Goal: Task Accomplishment & Management: Complete application form

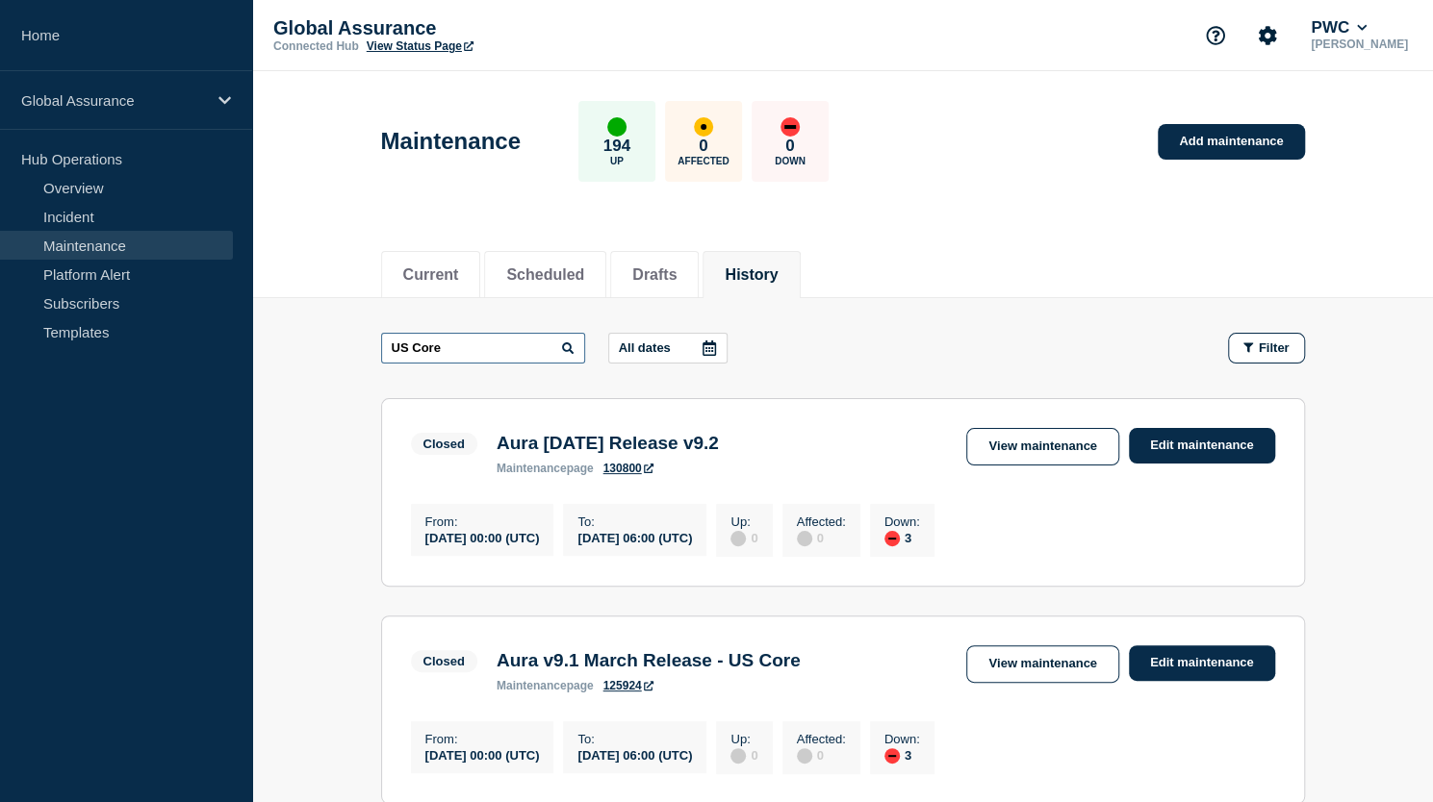
drag, startPoint x: 467, startPoint y: 341, endPoint x: 376, endPoint y: 348, distance: 90.8
type input "clientbase"
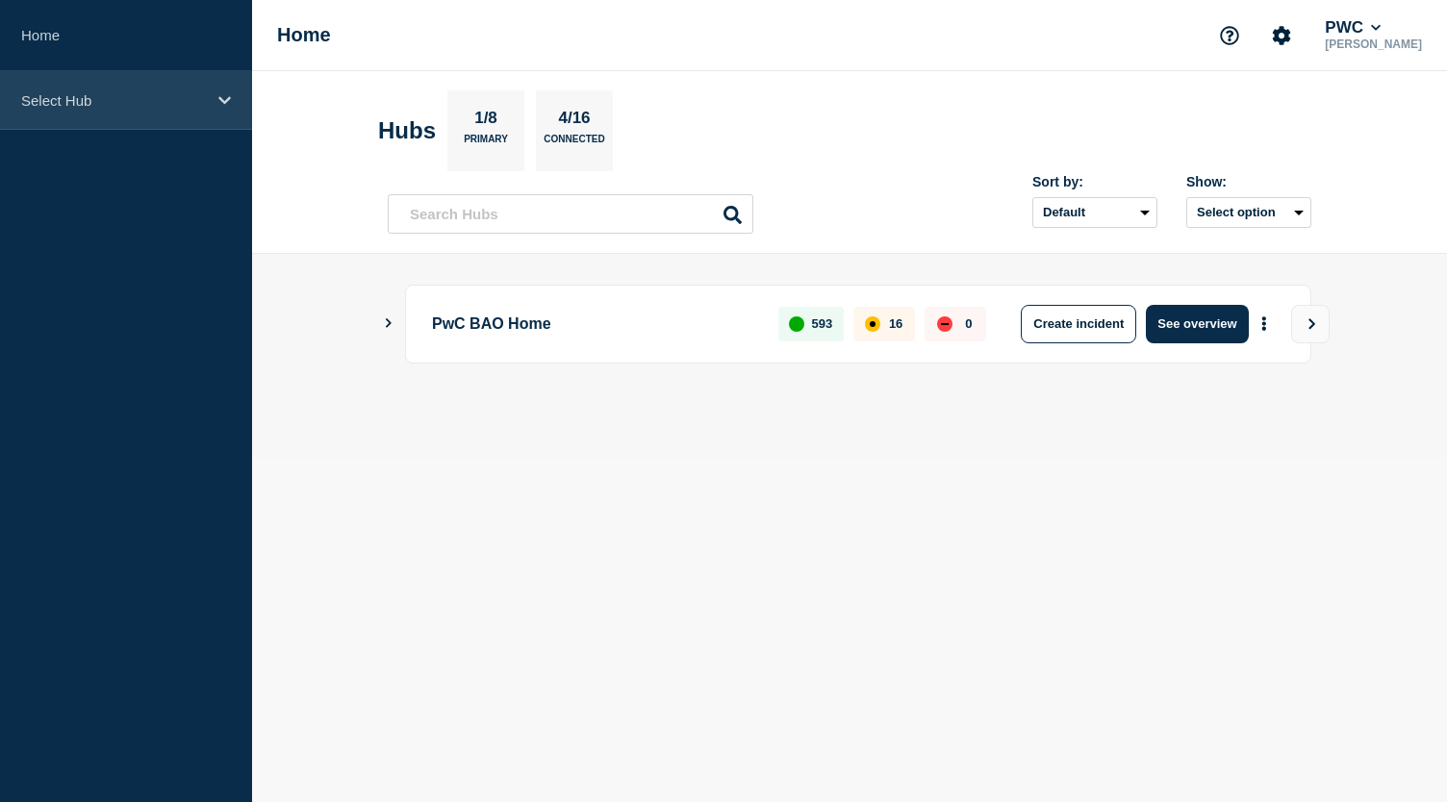
click at [223, 101] on icon at bounding box center [224, 100] width 13 height 8
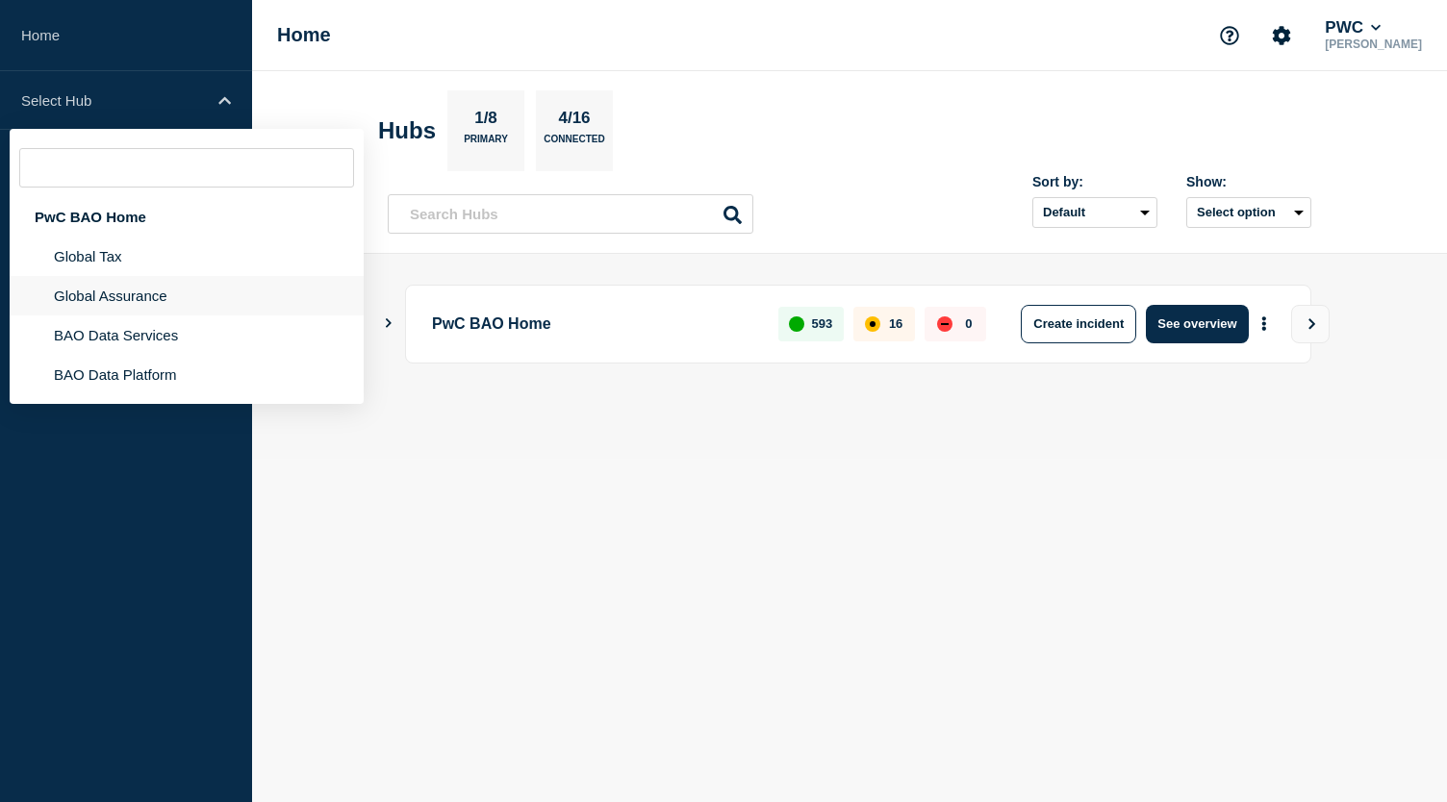
click at [146, 291] on li "Global Assurance" at bounding box center [187, 295] width 354 height 39
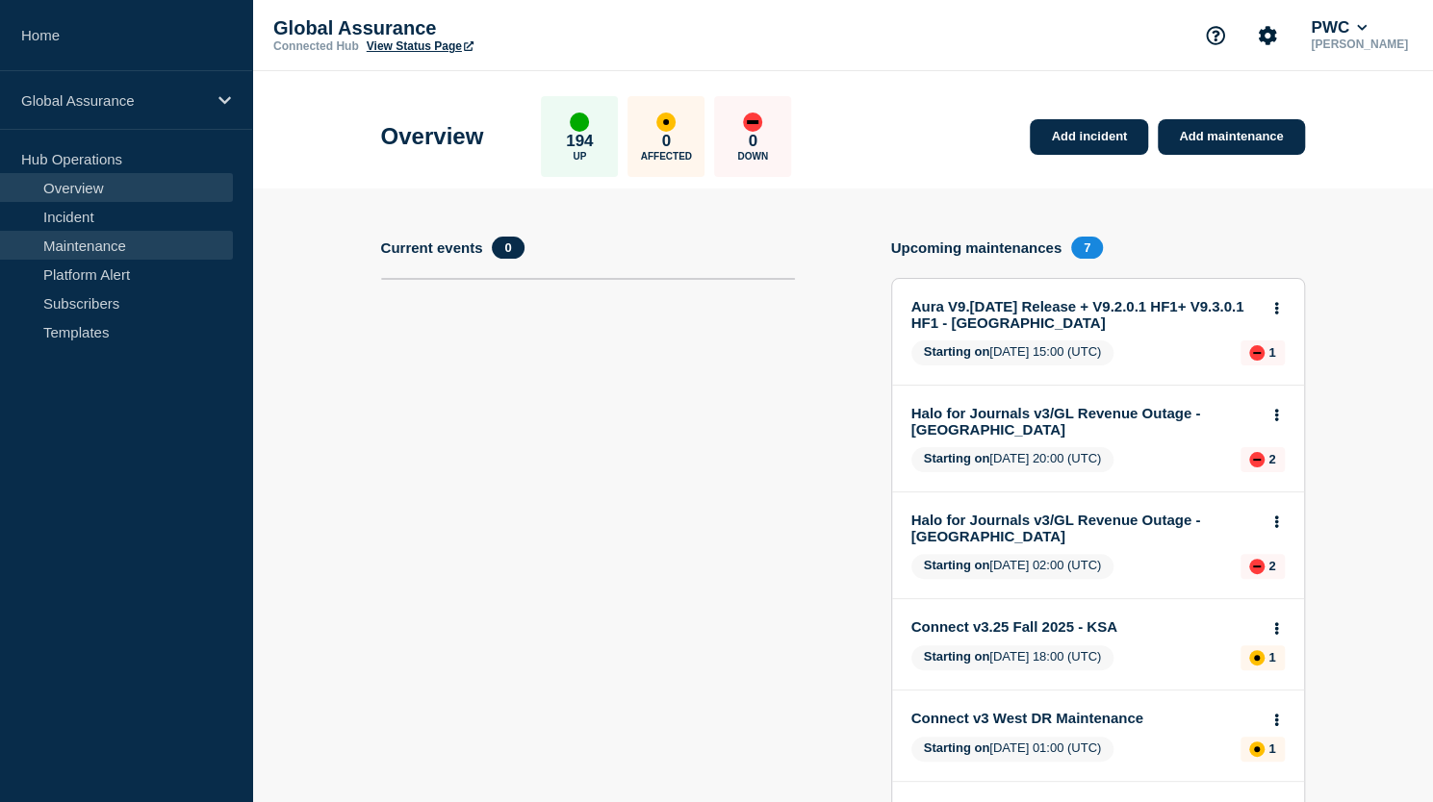
click at [136, 247] on link "Maintenance" at bounding box center [116, 245] width 233 height 29
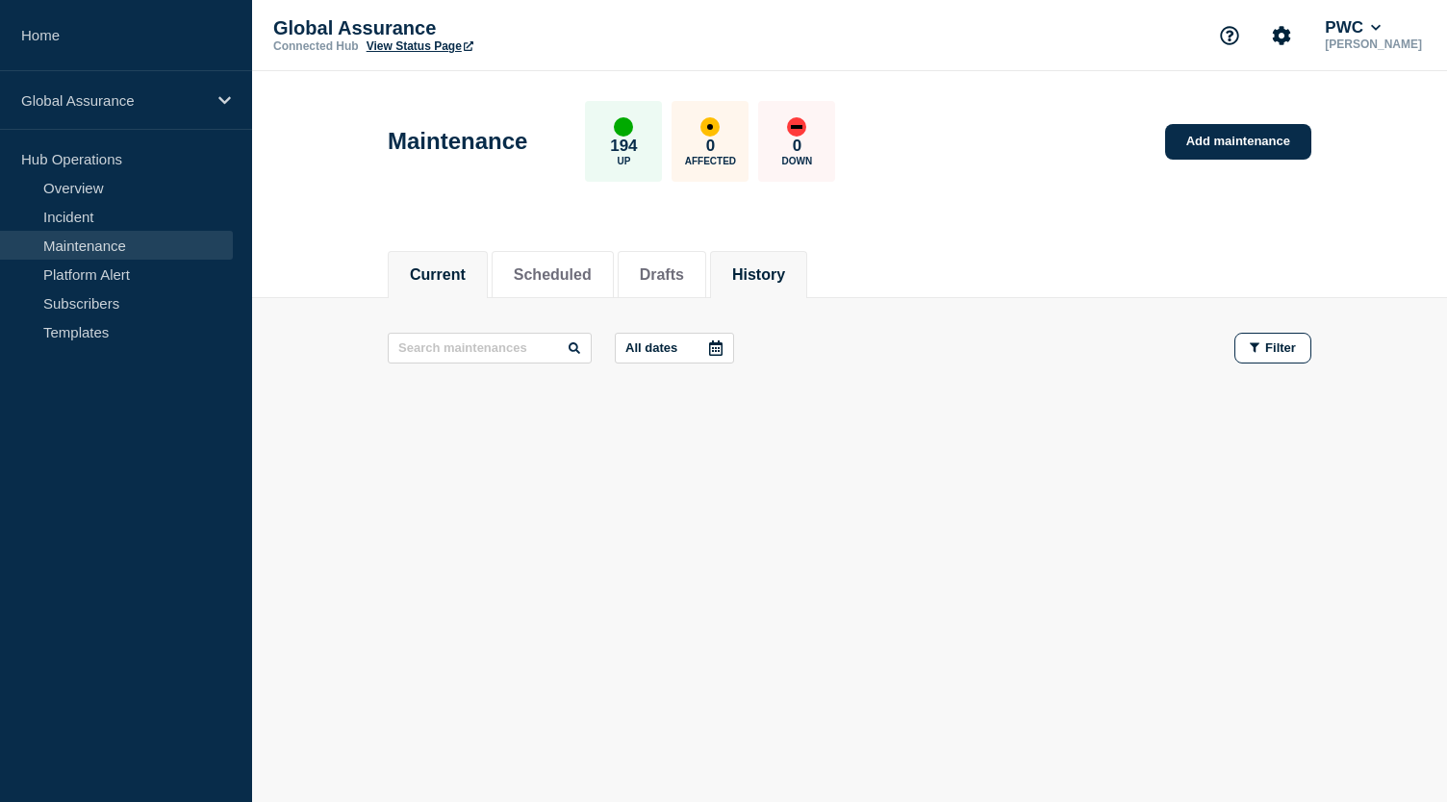
click at [785, 274] on button "History" at bounding box center [758, 275] width 53 height 17
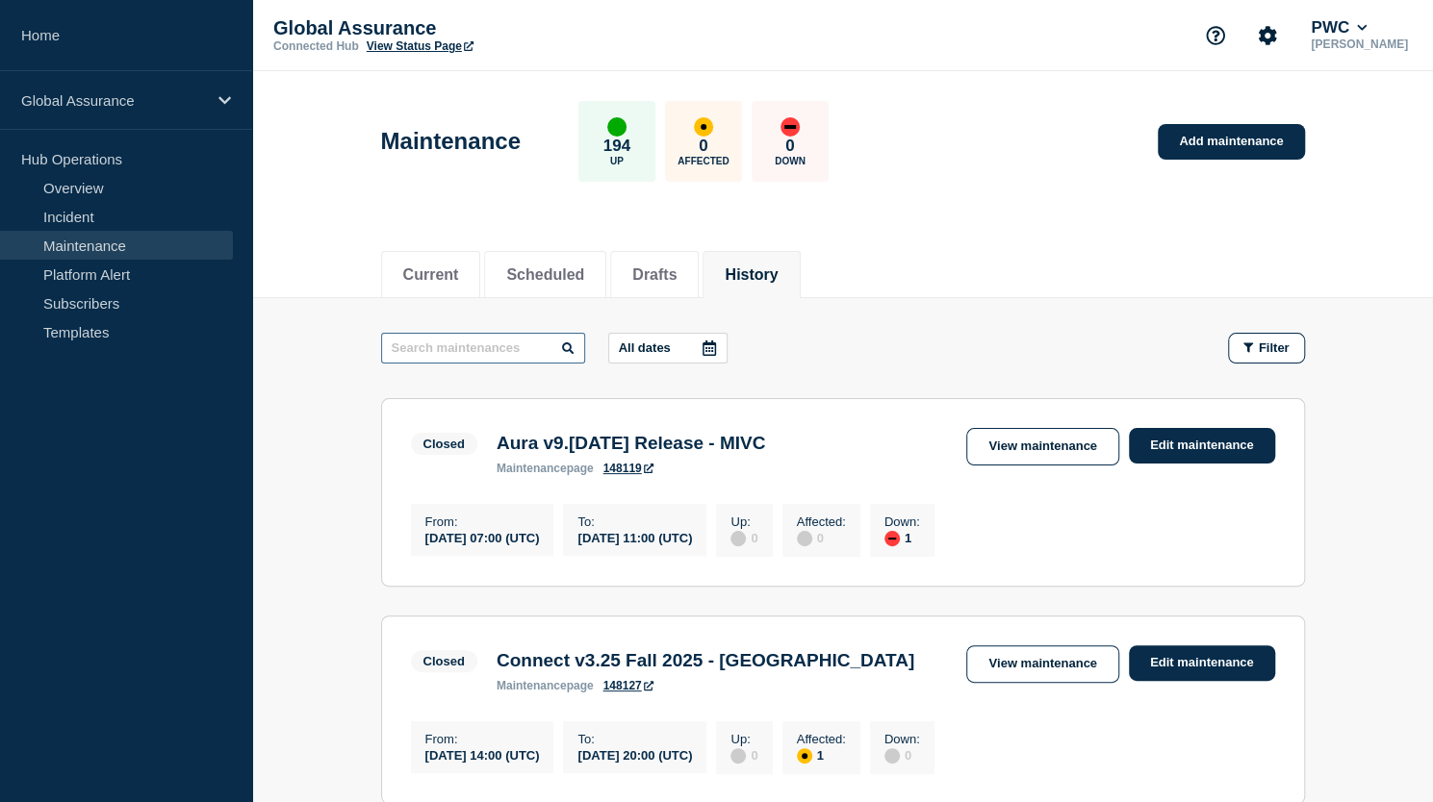
click at [472, 347] on input "text" at bounding box center [483, 348] width 204 height 31
type input "client base"
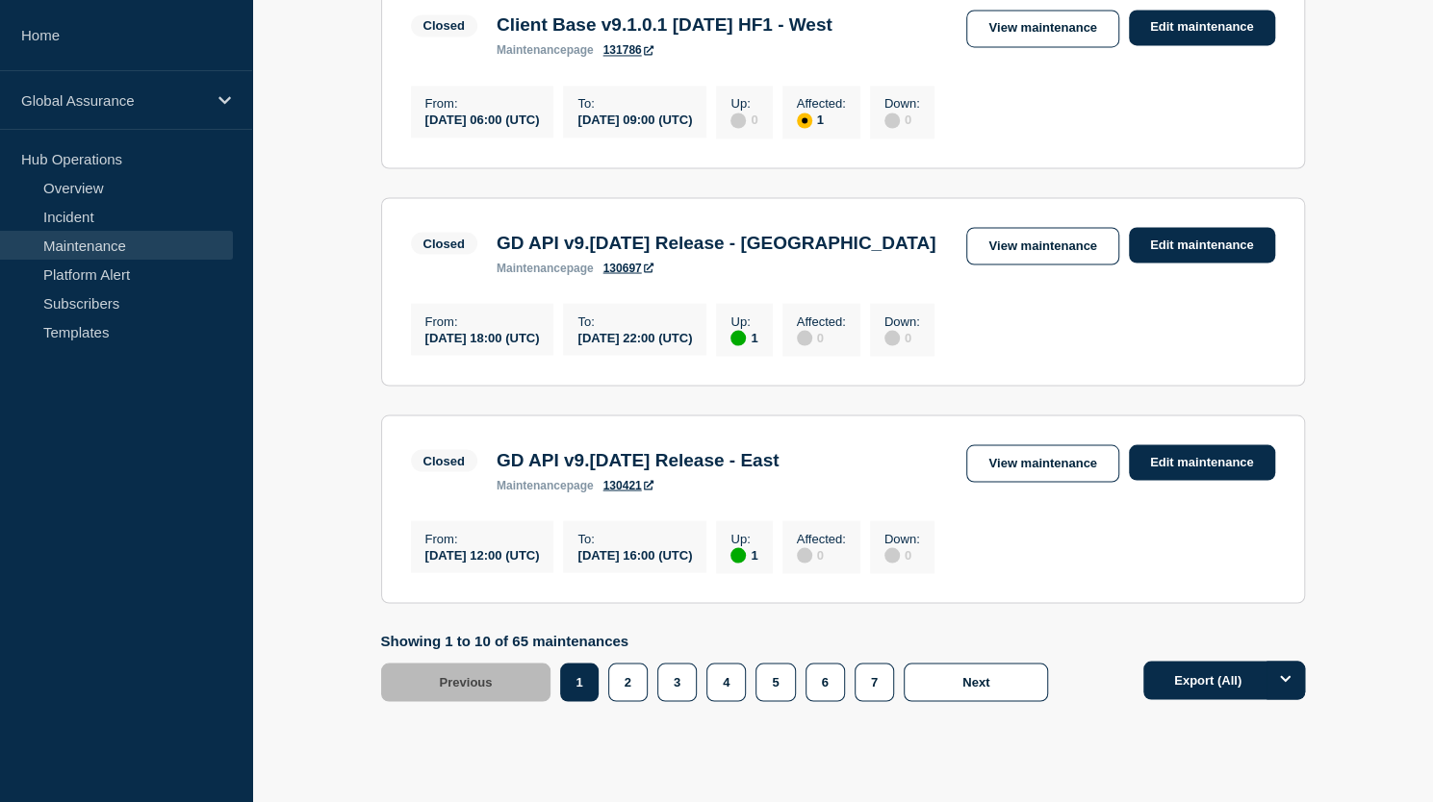
scroll to position [1967, 0]
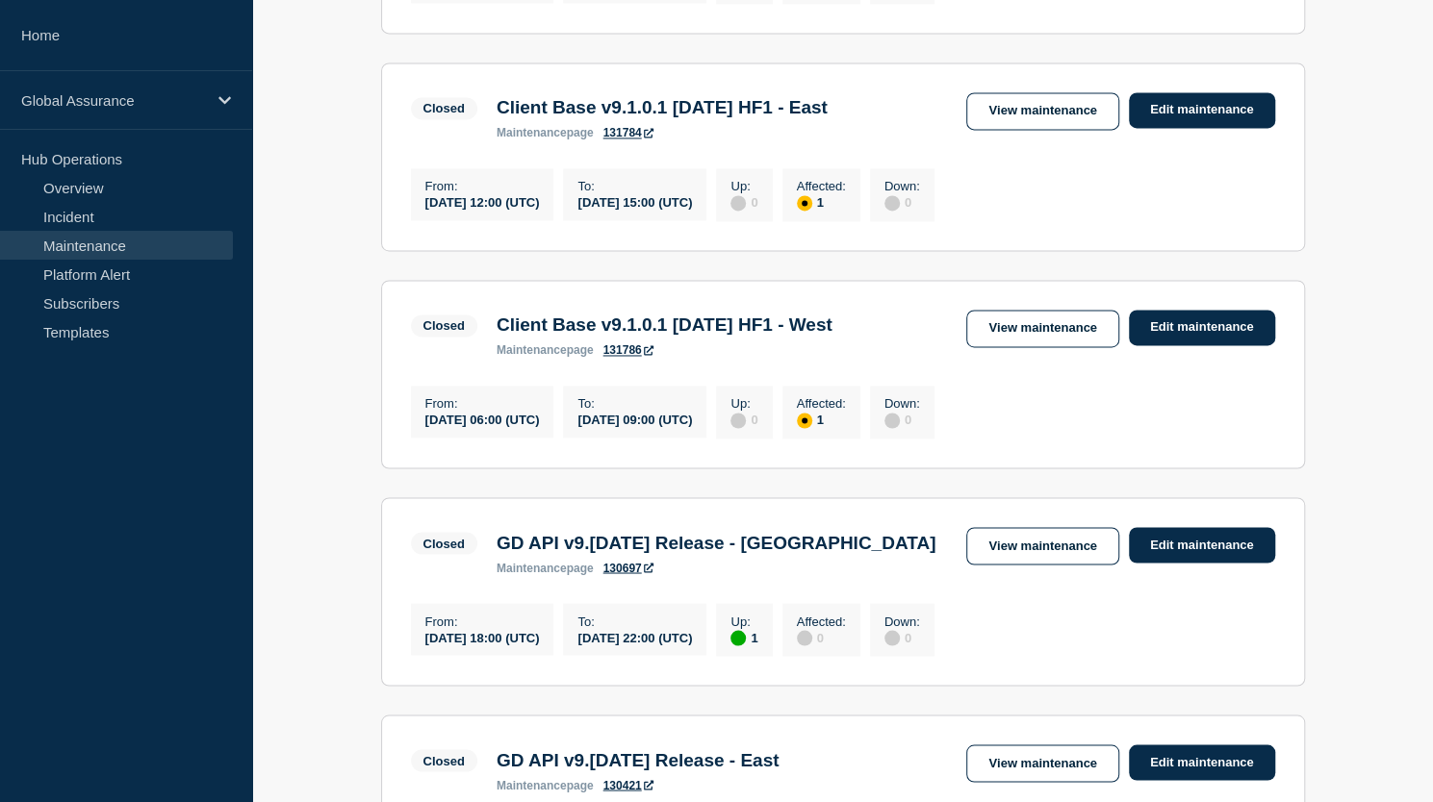
scroll to position [1664, 0]
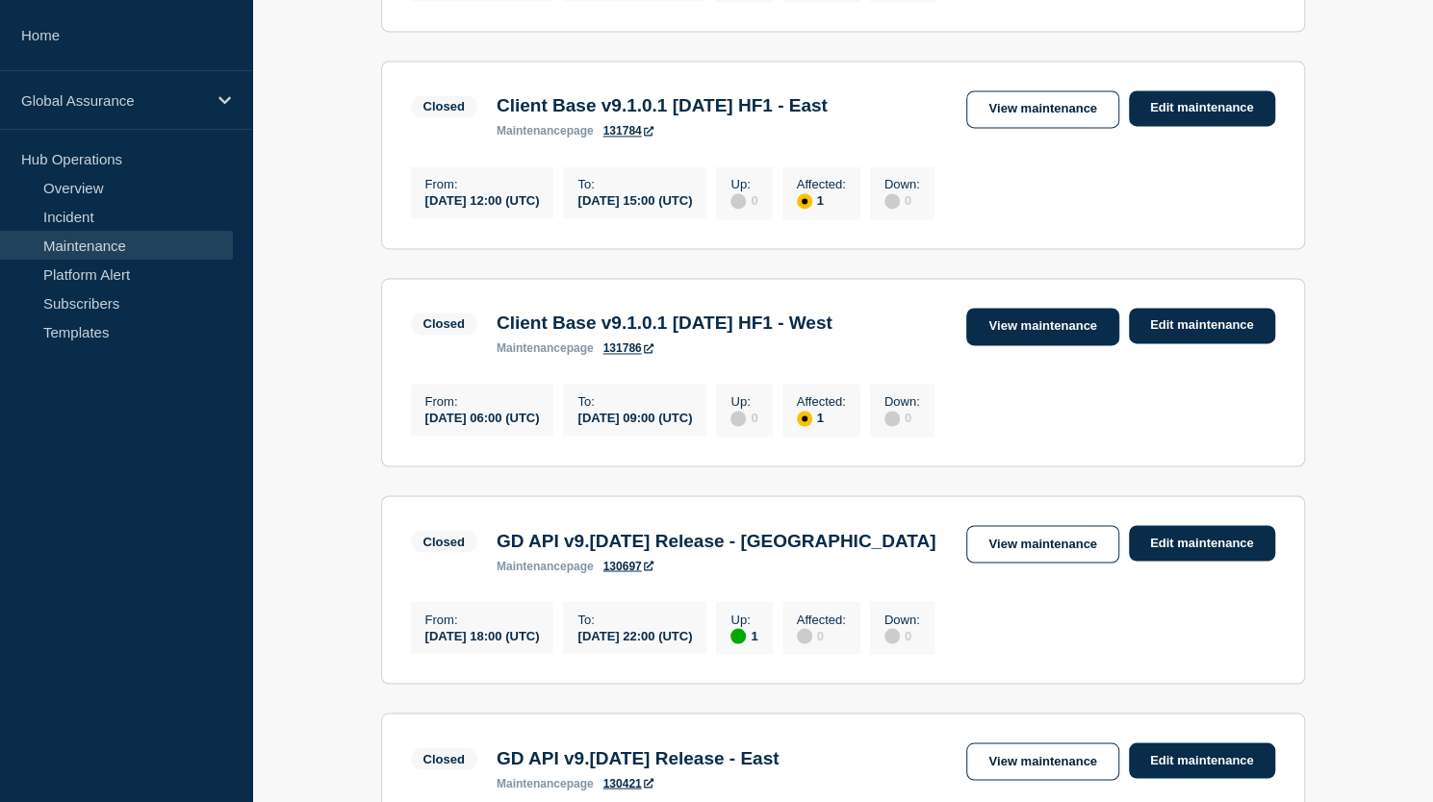
click at [1049, 345] on link "View maintenance" at bounding box center [1042, 327] width 152 height 38
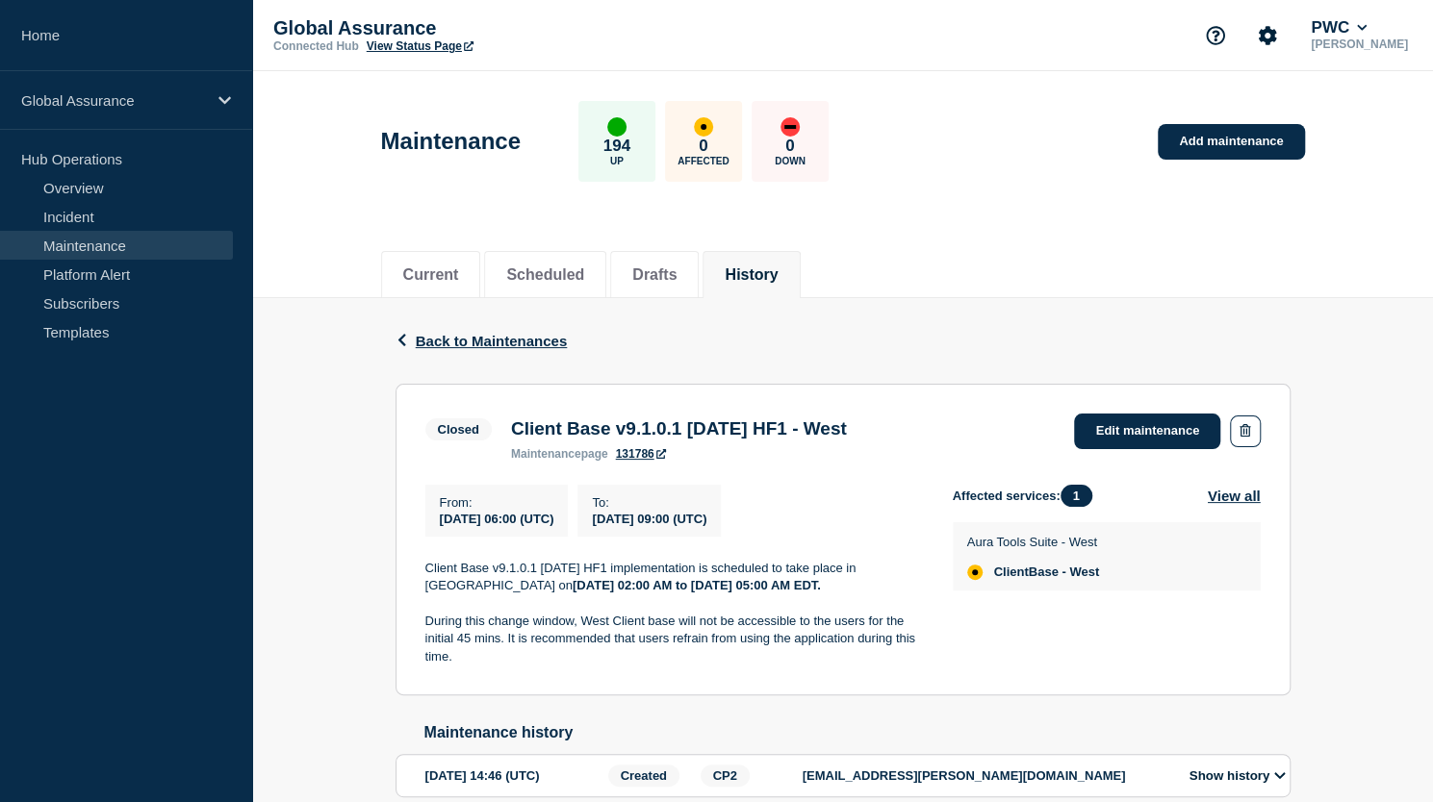
scroll to position [95, 0]
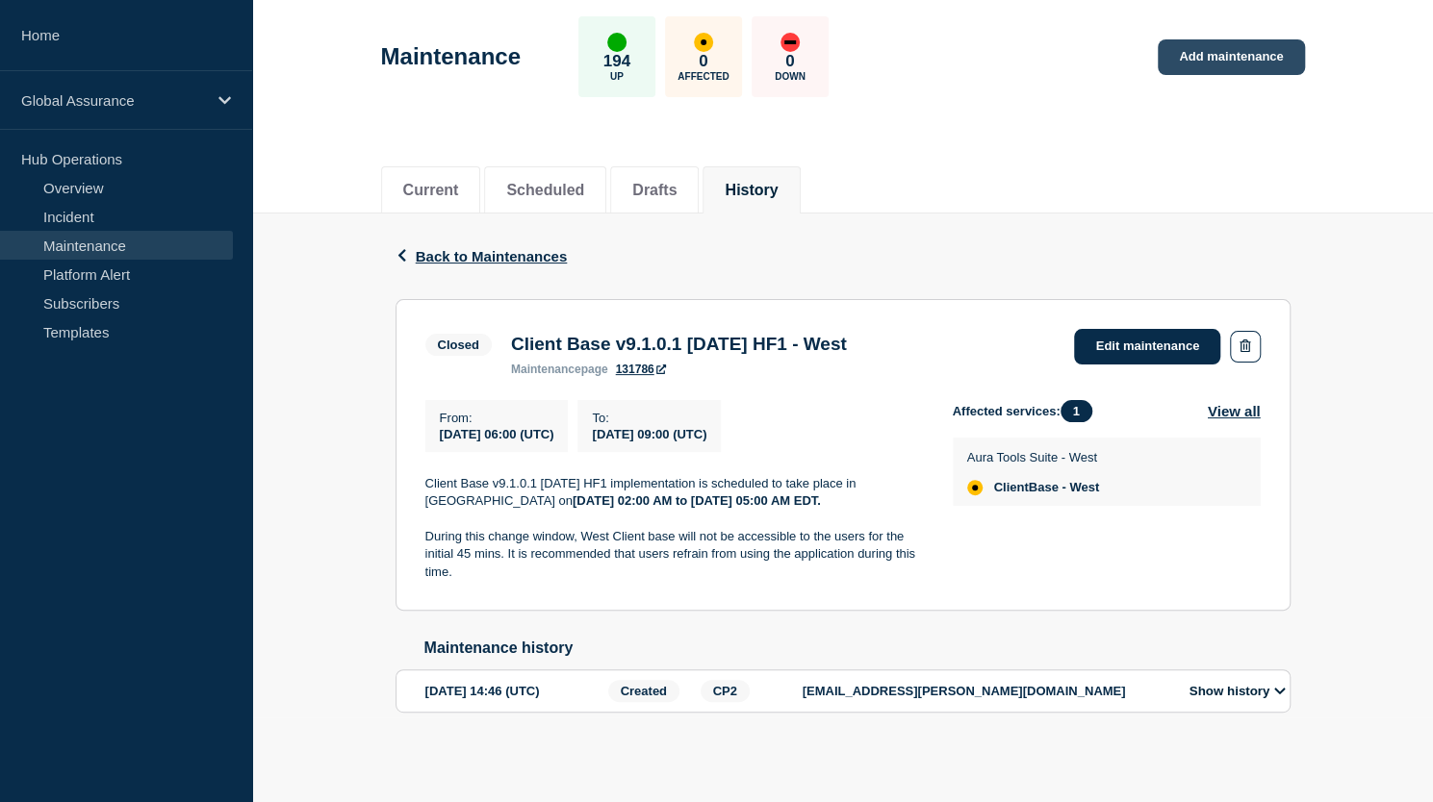
click at [1229, 43] on link "Add maintenance" at bounding box center [1231, 57] width 146 height 36
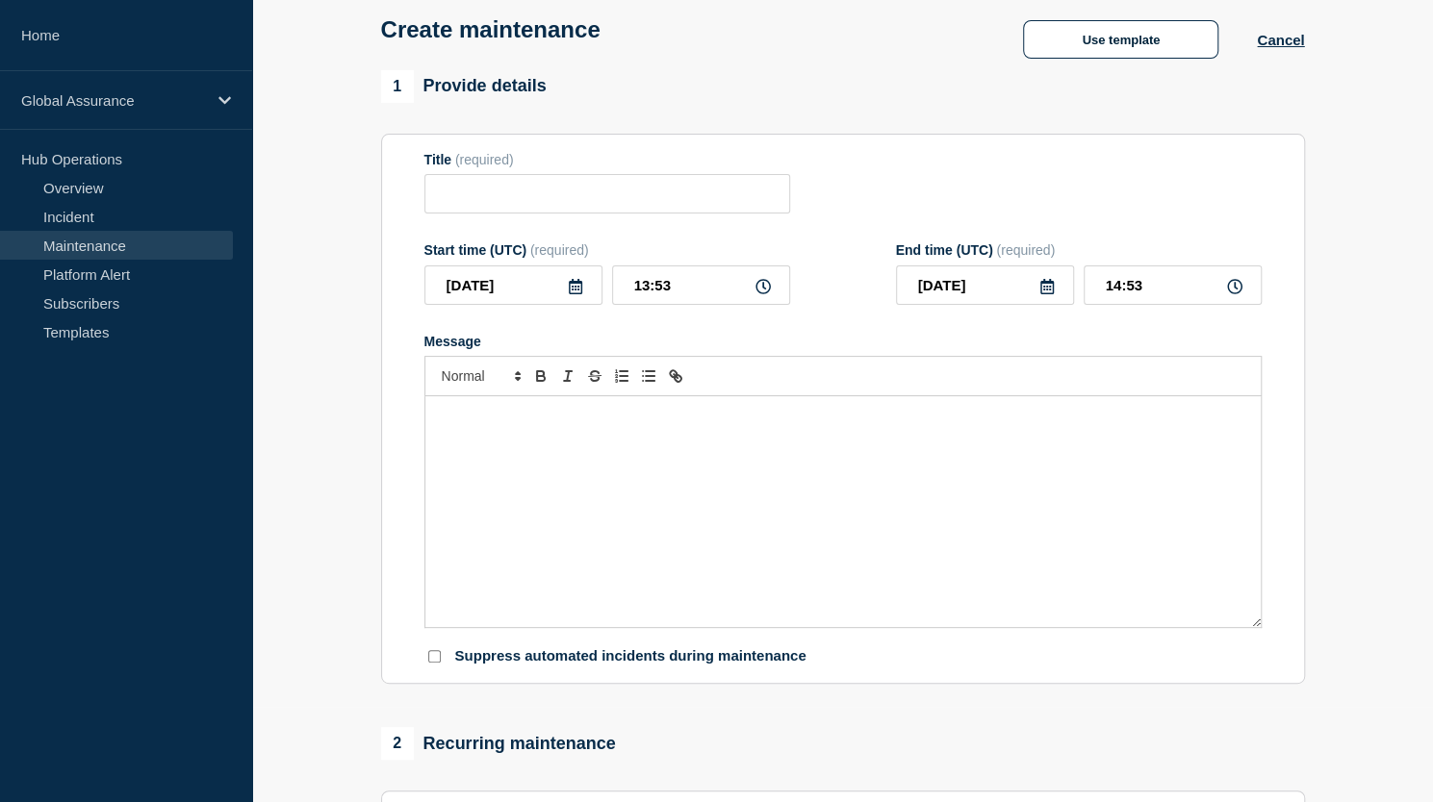
click at [1285, 205] on section "Title (required) Start time (UTC) (required) [DATE] 13:53 End time (UTC) (requi…" at bounding box center [843, 409] width 924 height 551
click at [625, 207] on input "Title" at bounding box center [607, 193] width 366 height 39
paste input "Aura v9.2 June Release PCS Prod"
click at [508, 199] on input "Aura v9.2 June Release PCS Prod" at bounding box center [607, 193] width 366 height 39
type input "Aura v9.3 September Release PCS Prod"
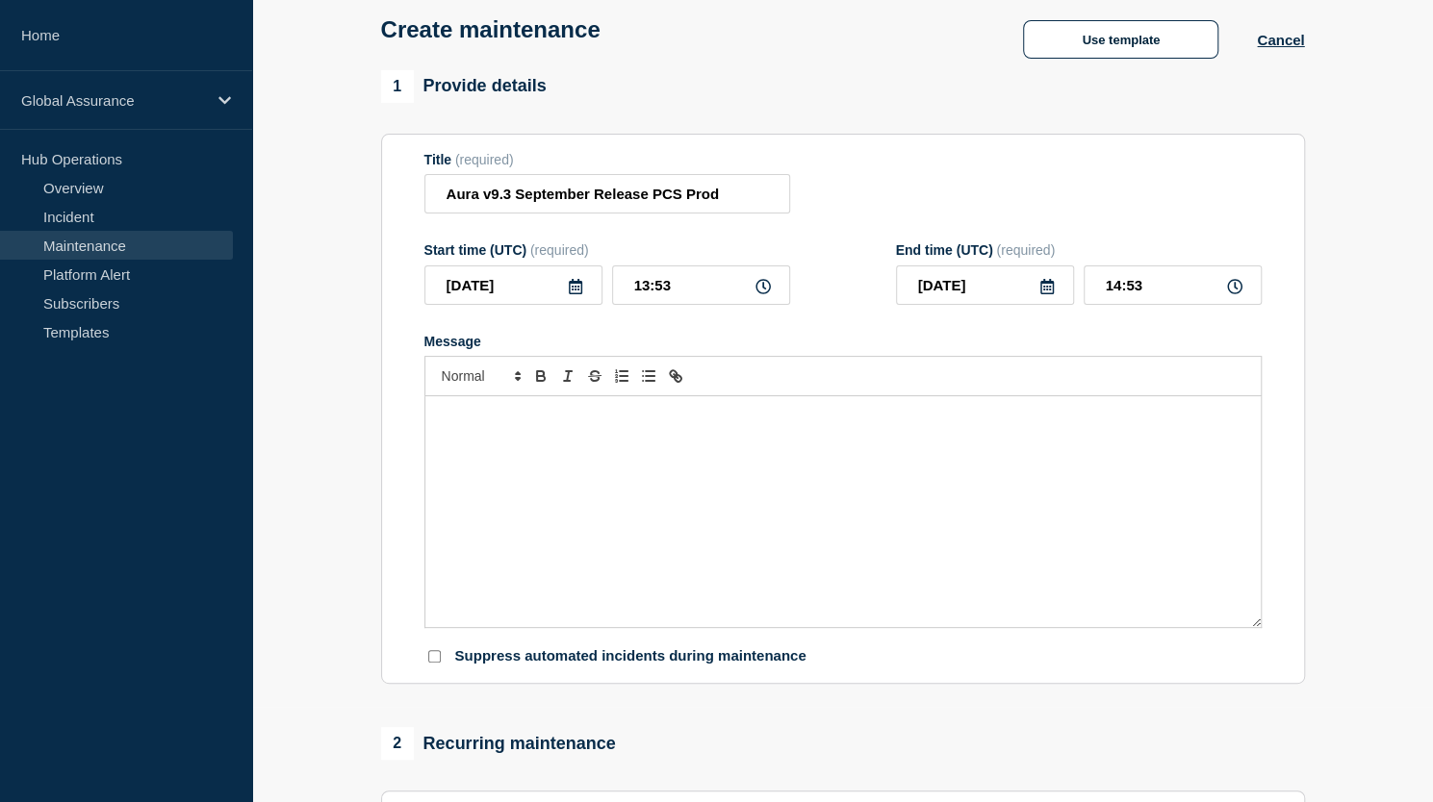
click at [1242, 482] on div "Message" at bounding box center [842, 511] width 835 height 231
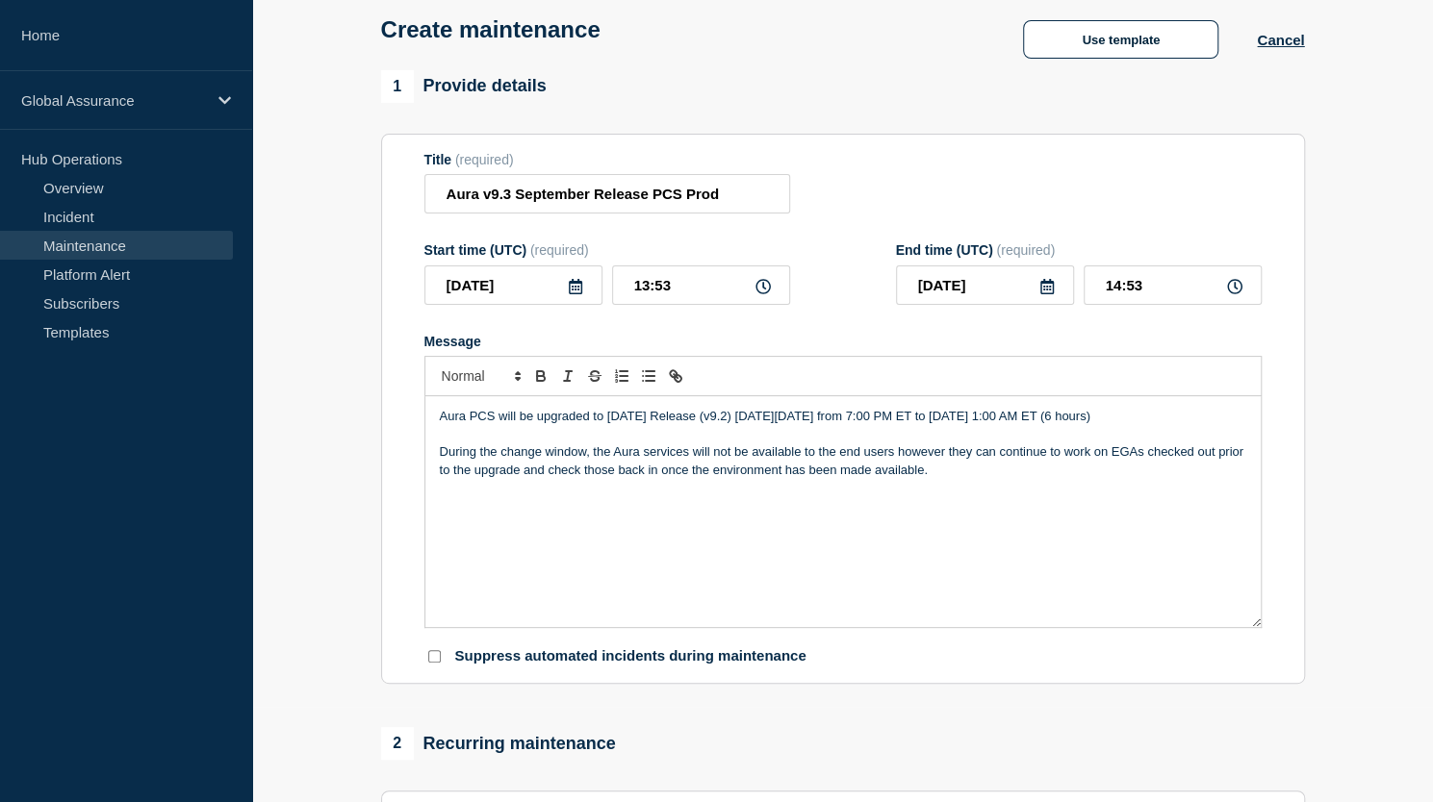
click at [615, 417] on p "Aura PCS will be upgraded to [DATE] Release (v9.2) [DATE][DATE] from 7:00 PM ET…" at bounding box center [843, 416] width 806 height 17
click at [777, 422] on p "Aura PCS will be upgraded to [DATE] Release (v9.2) [DATE][DATE] from 7:00 PM ET…" at bounding box center [843, 416] width 806 height 17
click at [670, 531] on div "Aura PCS will be upgraded to [DATE] Release (v9.3) [DATE][DATE] from 7:00 PM ET…" at bounding box center [842, 511] width 835 height 231
drag, startPoint x: 1056, startPoint y: 526, endPoint x: 437, endPoint y: 549, distance: 619.1
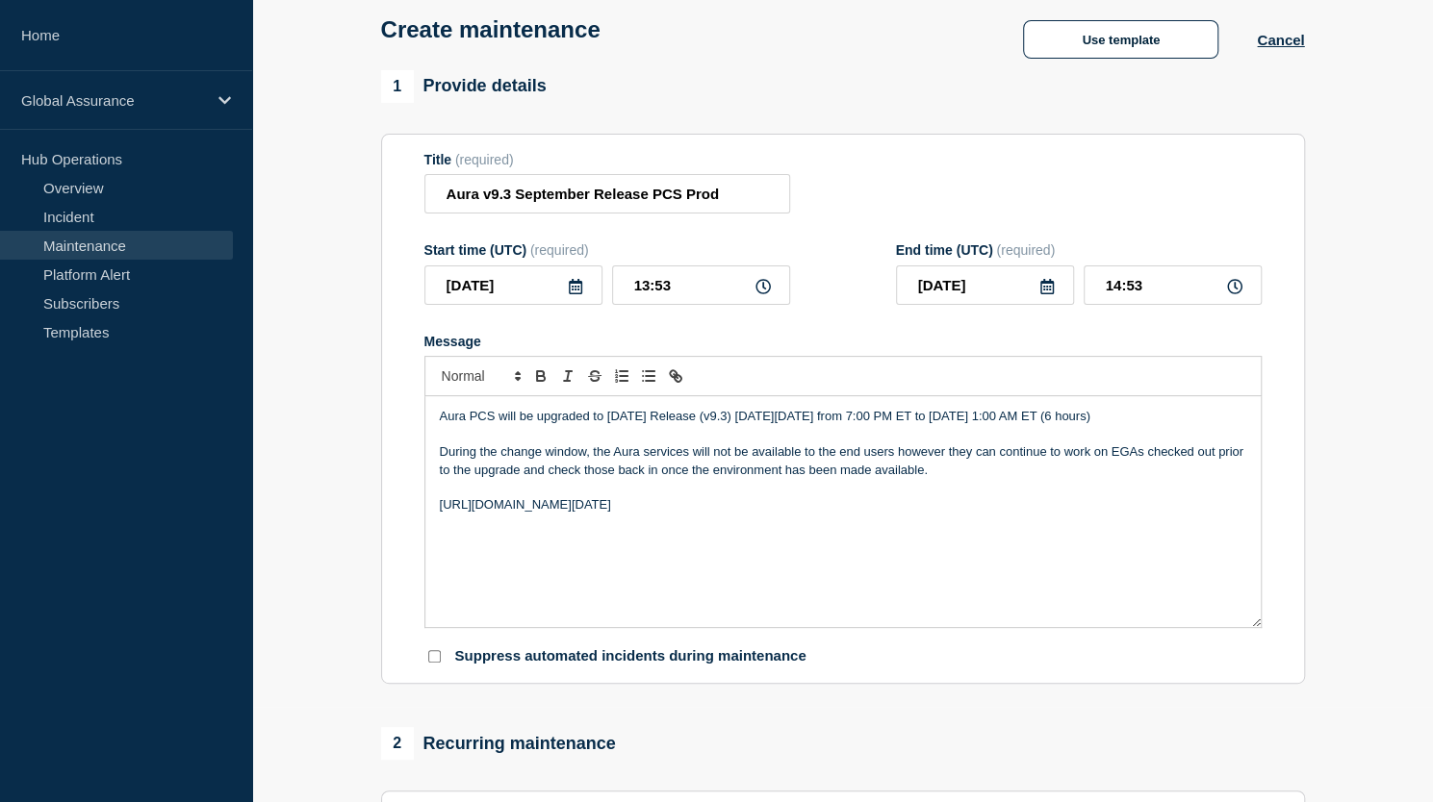
click at [437, 549] on div "Aura PCS will be upgraded to [DATE] Release (v9.3) [DATE][DATE] from 7:00 PM ET…" at bounding box center [842, 511] width 835 height 231
click at [1212, 574] on div "Aura PCS will be upgraded to [DATE] Release (v9.3) [DATE][DATE] from 7:00 PM ET…" at bounding box center [842, 511] width 835 height 231
click at [1079, 514] on p "[URL][DOMAIN_NAME][DATE]" at bounding box center [843, 505] width 806 height 17
drag, startPoint x: 1055, startPoint y: 524, endPoint x: 433, endPoint y: 528, distance: 621.6
click at [433, 528] on div "Aura PCS will be upgraded to [DATE] Release (v9.3) [DATE][DATE] from 7:00 PM ET…" at bounding box center [842, 511] width 835 height 231
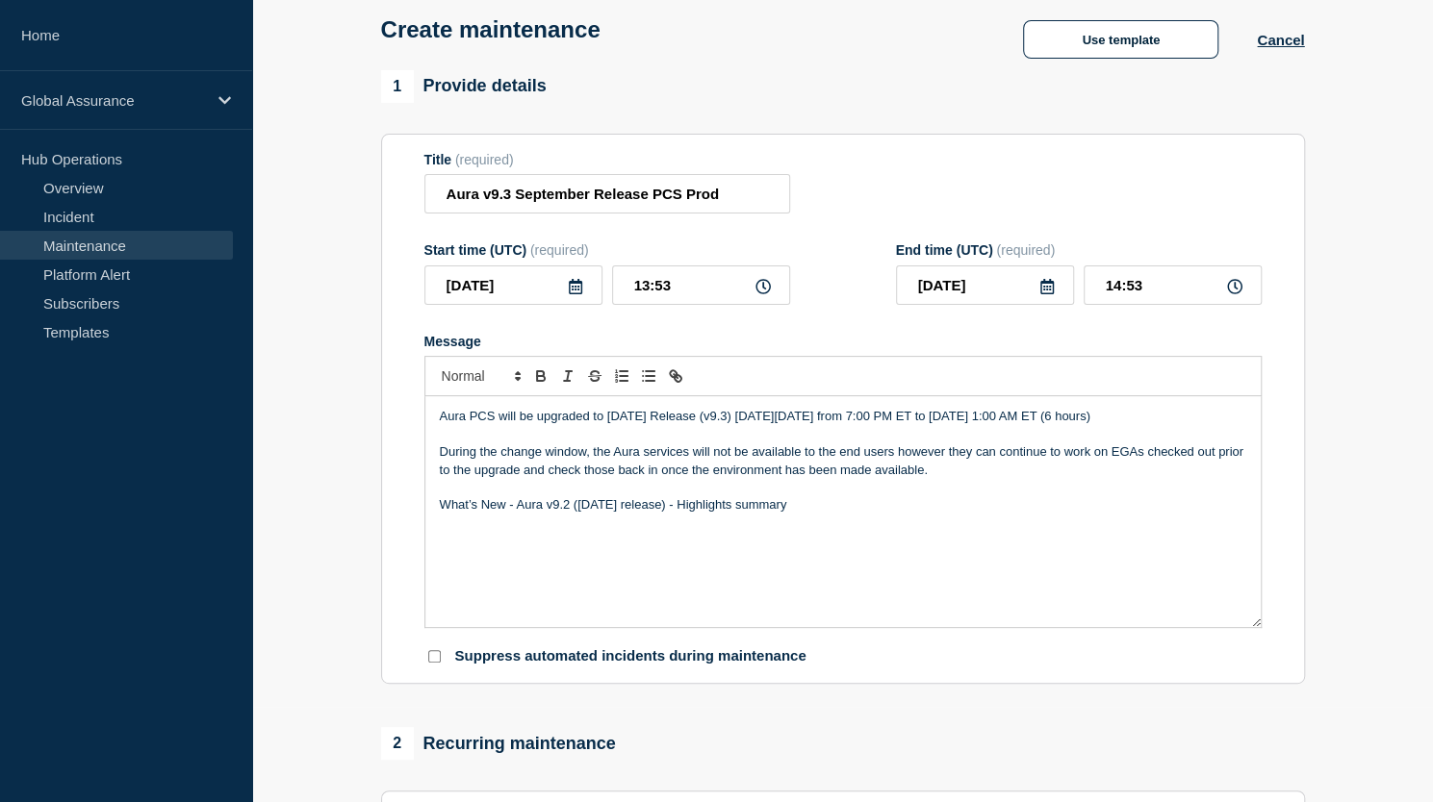
click at [562, 514] on p "What’s New - Aura v9.2 ([DATE] release) - Highlights summary" at bounding box center [843, 505] width 806 height 17
click at [589, 514] on p "What’s New - Aura v9.3 ([DATE] release) - Highlights summary" at bounding box center [843, 505] width 806 height 17
drag, startPoint x: 439, startPoint y: 524, endPoint x: 841, endPoint y: 520, distance: 402.2
click at [841, 514] on p "What’s New - Aura v9.3 ([DATE] release) - Highlights summary" at bounding box center [843, 505] width 806 height 17
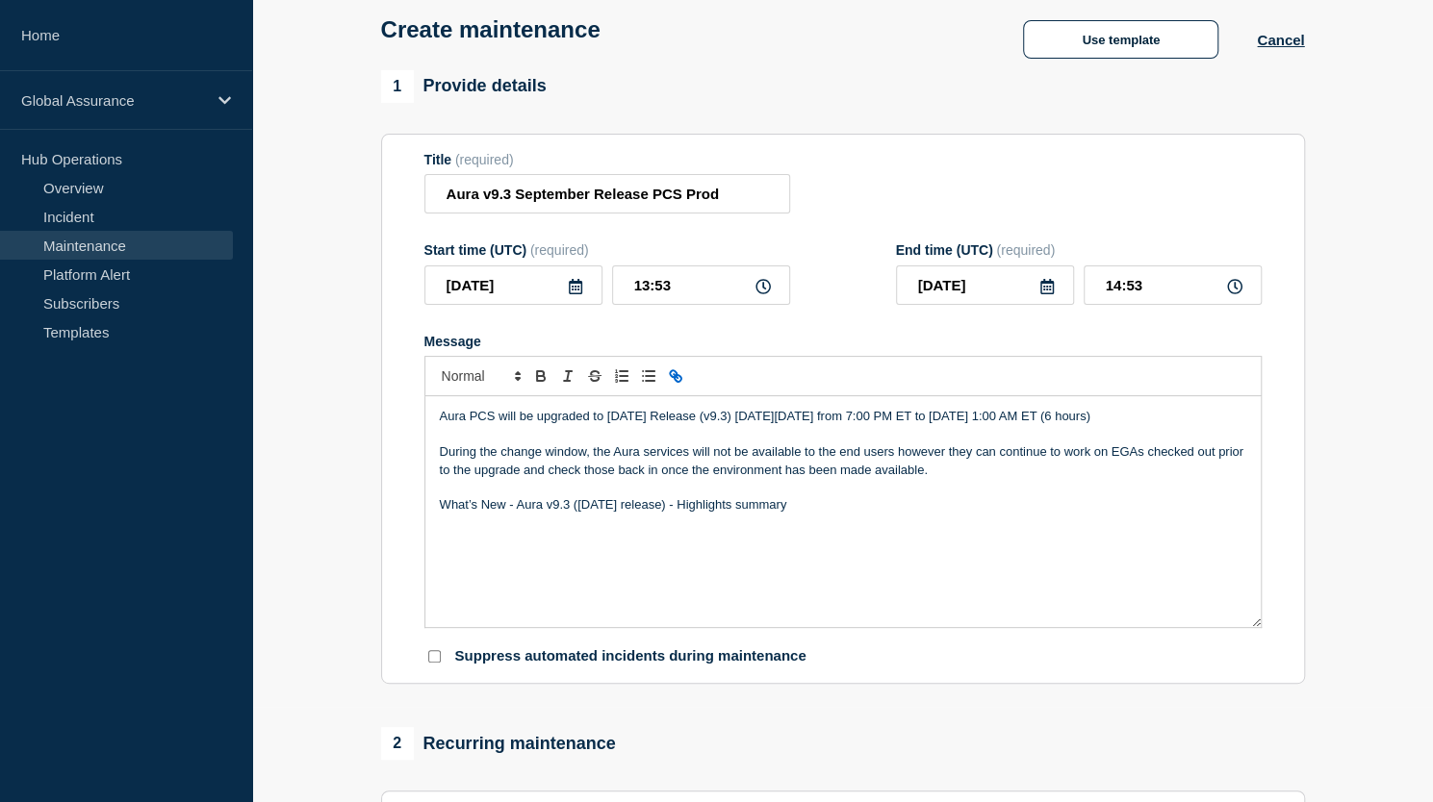
click at [670, 382] on icon "Toggle link" at bounding box center [675, 376] width 17 height 17
type input "What’s New - Aura v9.3 ([DATE] release) - Highlights summary"
paste input "[URL][DOMAIN_NAME][DATE]"
type input "[URL][DOMAIN_NAME][DATE]"
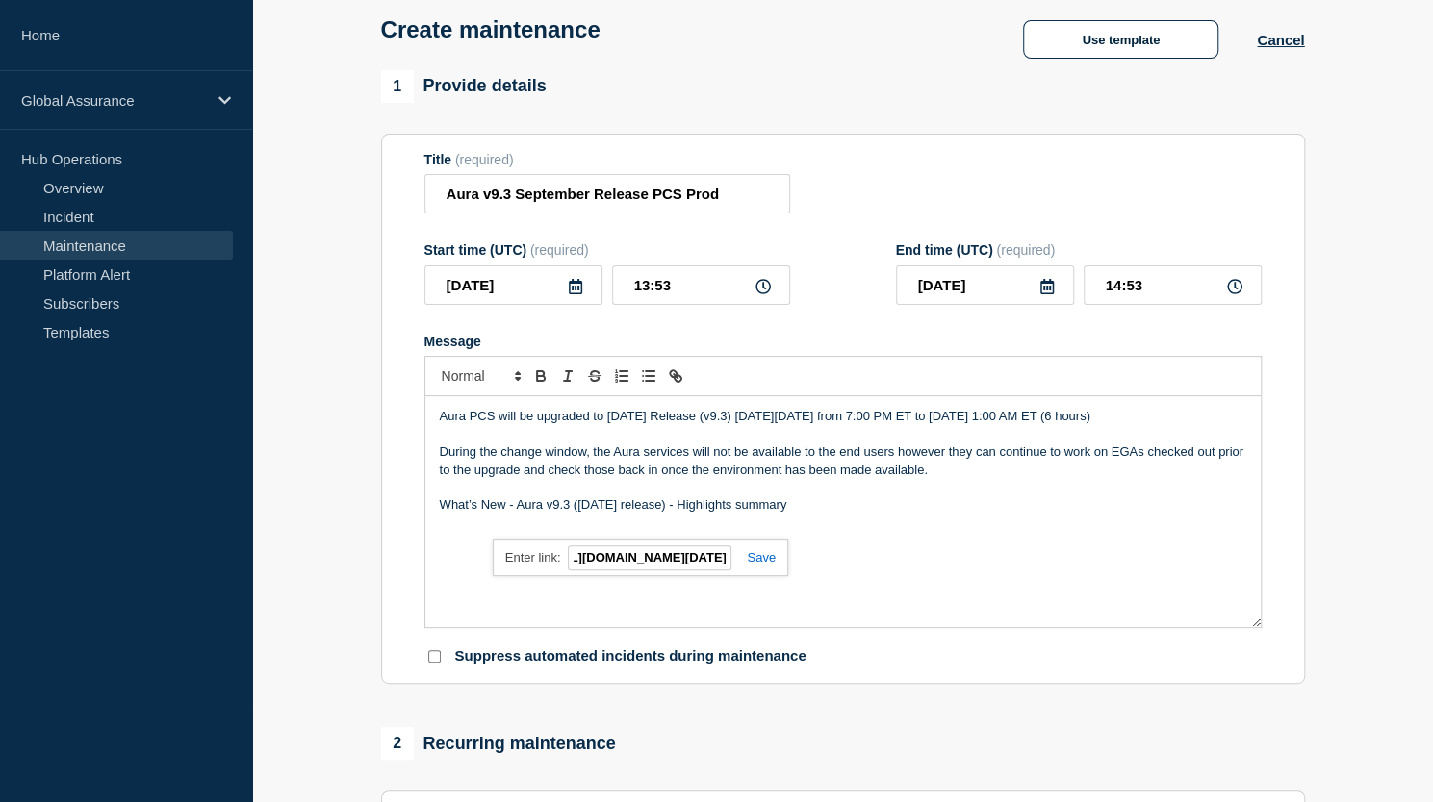
scroll to position [0, 0]
click at [760, 557] on link at bounding box center [753, 557] width 44 height 14
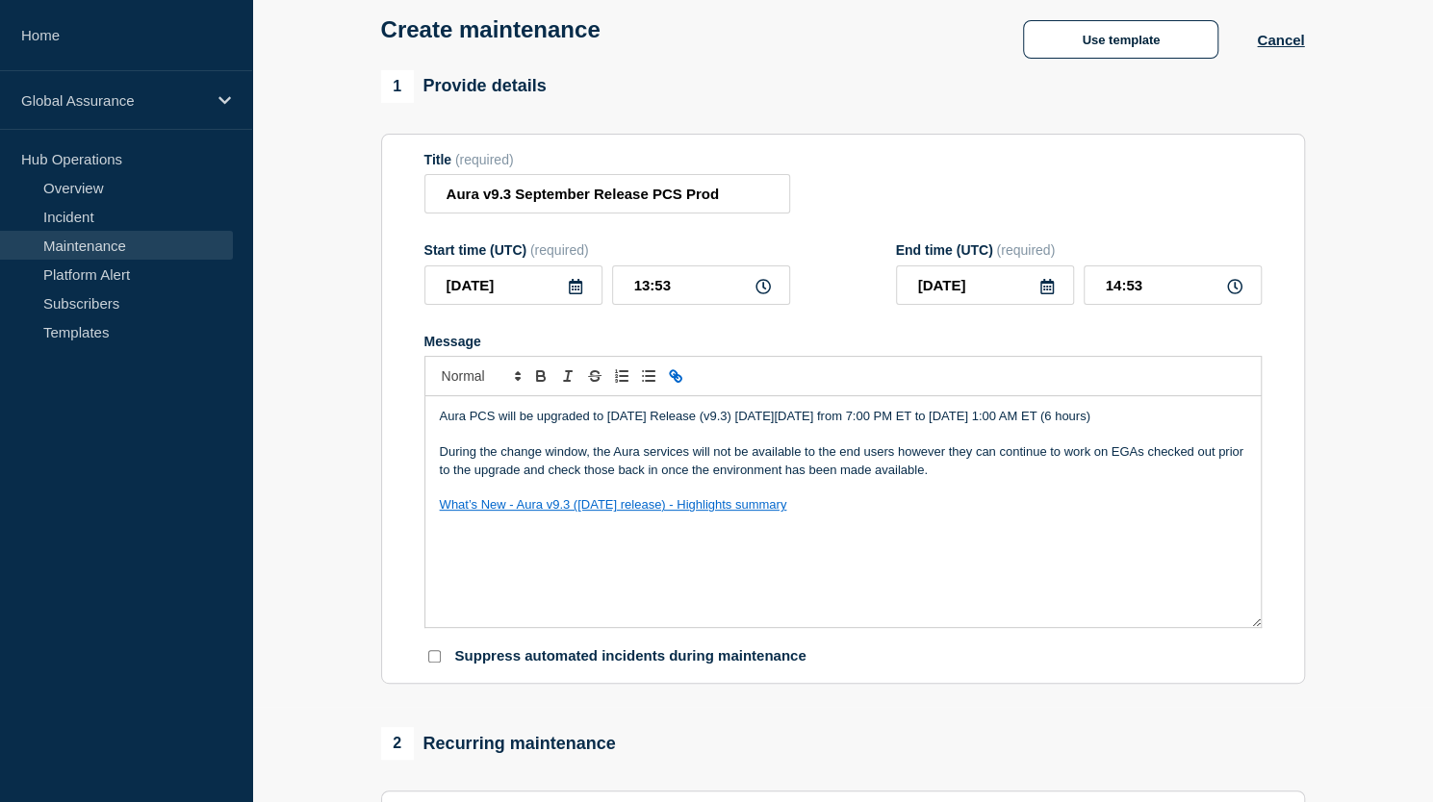
click at [773, 599] on div "Aura PCS will be upgraded to [DATE] Release (v9.3) [DATE][DATE] from 7:00 PM ET…" at bounding box center [842, 511] width 835 height 231
click at [1032, 590] on div "Aura PCS will be upgraded to [DATE] Release (v9.3) [DATE][DATE] from 7:00 PM ET…" at bounding box center [842, 511] width 835 height 231
click at [699, 582] on div "Aura PCS will be upgraded to [DATE] Release (v9.3) [DATE][DATE] from 7:00 PM ET…" at bounding box center [842, 511] width 835 height 231
click at [896, 514] on p "What’s New - Aura v9.3 ([DATE] release) - Highlights summary" at bounding box center [843, 505] width 806 height 17
click at [871, 419] on p "Aura PCS will be upgraded to [DATE] Release (v9.3) [DATE][DATE] from 7:00 PM ET…" at bounding box center [843, 416] width 806 height 17
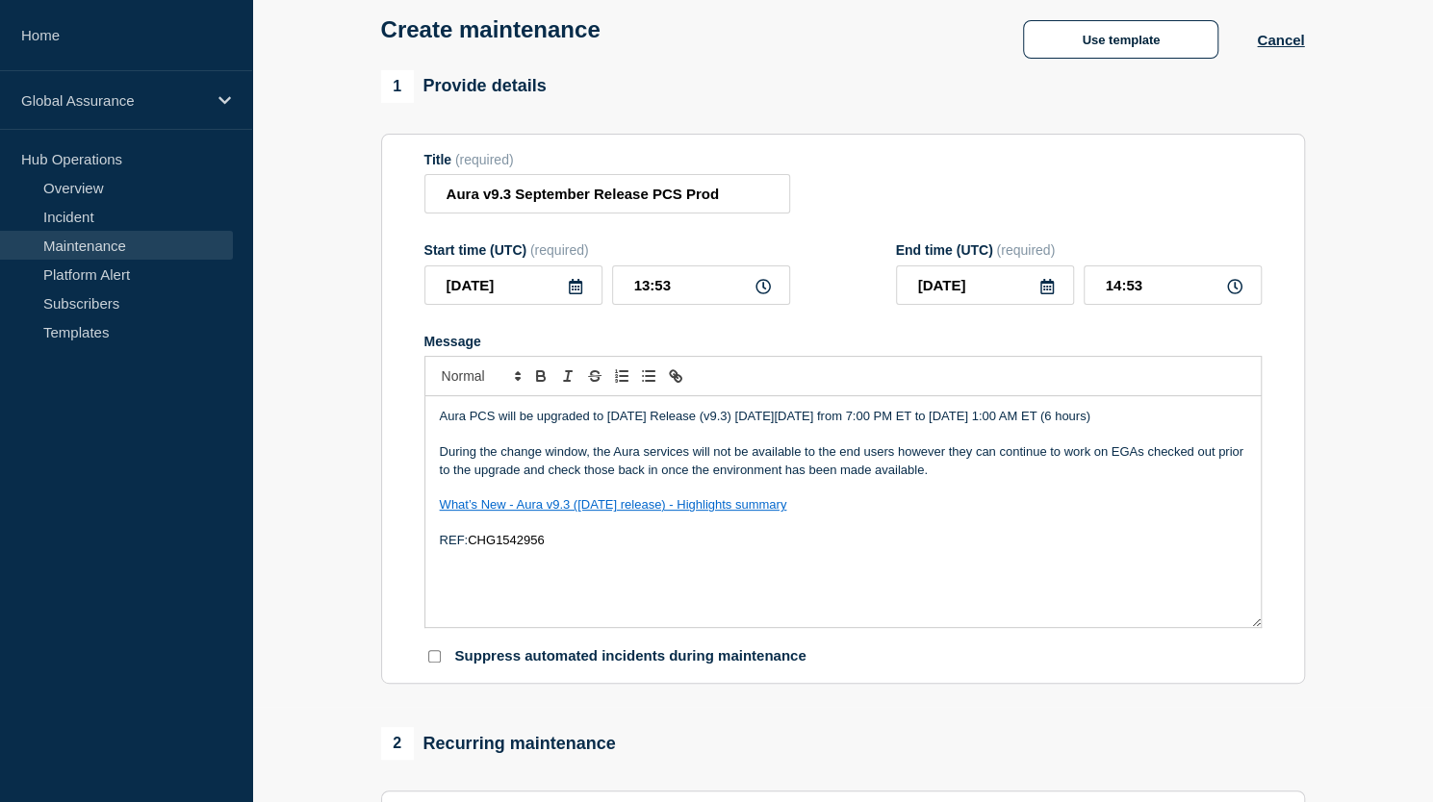
click at [1096, 417] on p "Aura PCS will be upgraded to [DATE] Release (v9.3) [DATE][DATE] from 7:00 PM ET…" at bounding box center [843, 416] width 806 height 17
click at [777, 420] on p "Aura PCS will be upgraded to [DATE] Release (v9.3) [DATE][DATE] from 7:00 PM ET…" at bounding box center [843, 416] width 806 height 17
click at [745, 419] on p "Aura PCS will be upgraded to [DATE] Release (v9.3 and v9.3.0.1) [DATE][DATE] fr…" at bounding box center [843, 416] width 806 height 17
click at [512, 198] on input "Aura v9.3 September Release PCS Prod" at bounding box center [607, 193] width 366 height 39
type input "Aura v9.3 and v9.3.0.1 September Release PCS Prod"
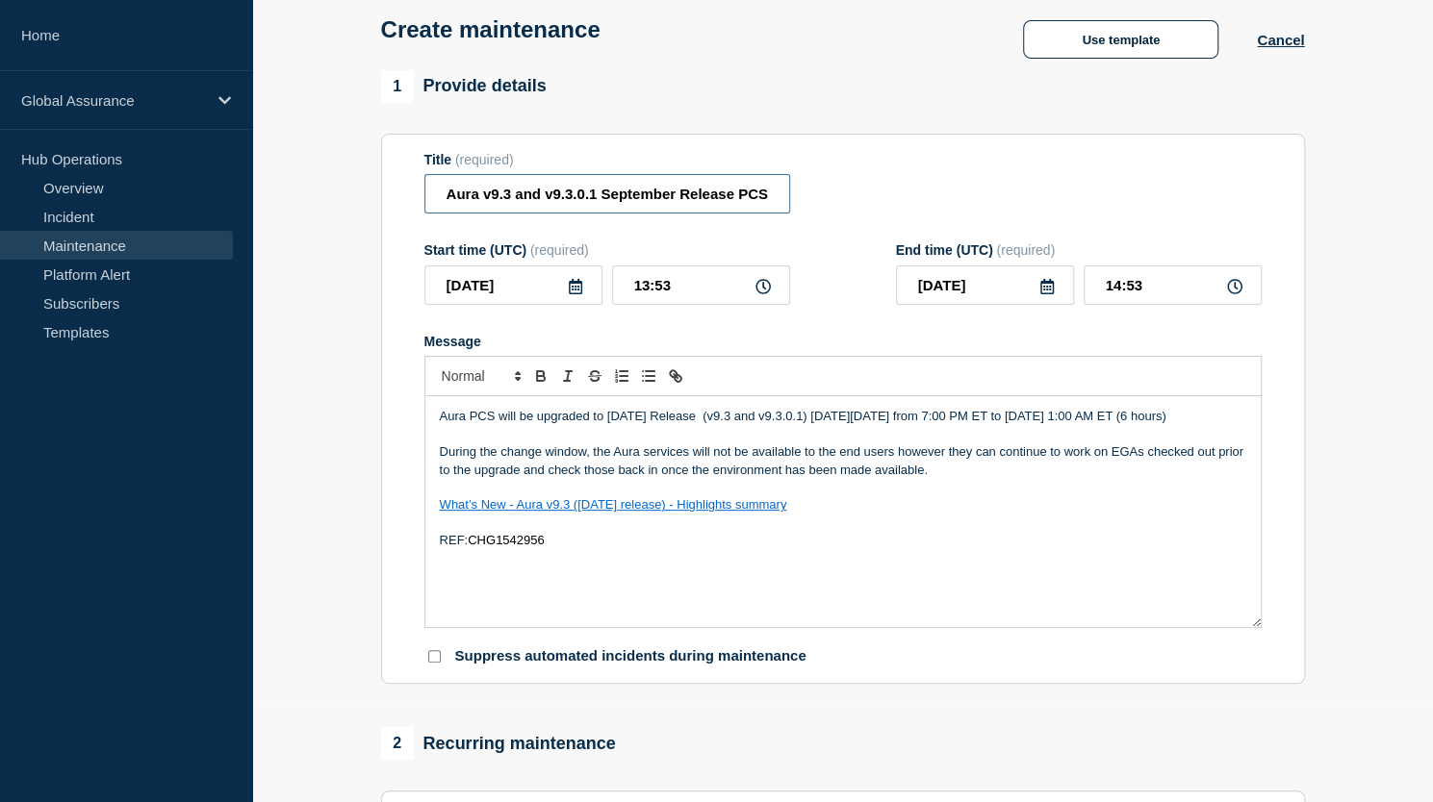
scroll to position [797, 0]
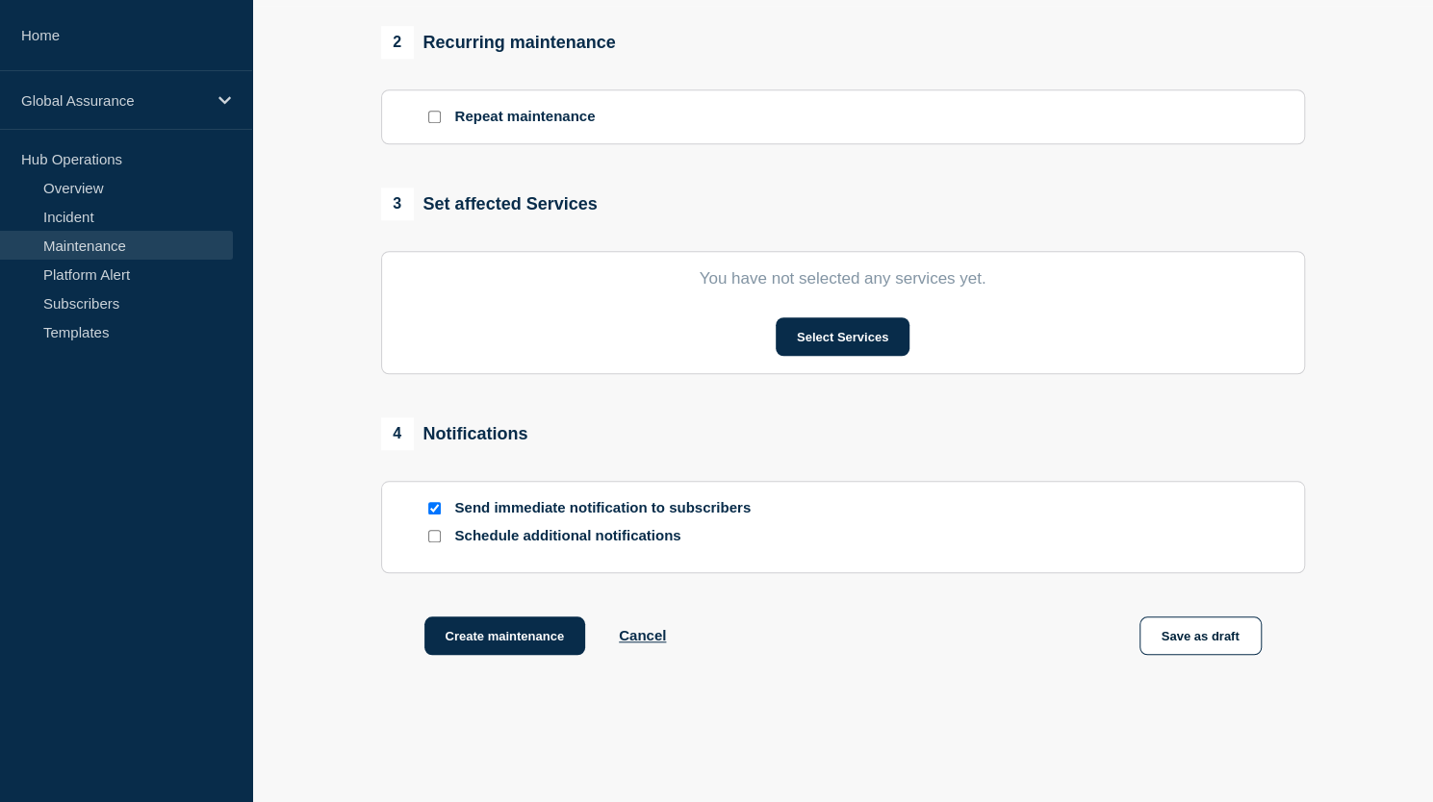
click at [1374, 356] on section "1 Provide details Title (required) Aura v9.3 and v9.3.0.1 September Release PCS…" at bounding box center [842, 37] width 1181 height 1336
click at [823, 332] on button "Select Services" at bounding box center [843, 337] width 134 height 38
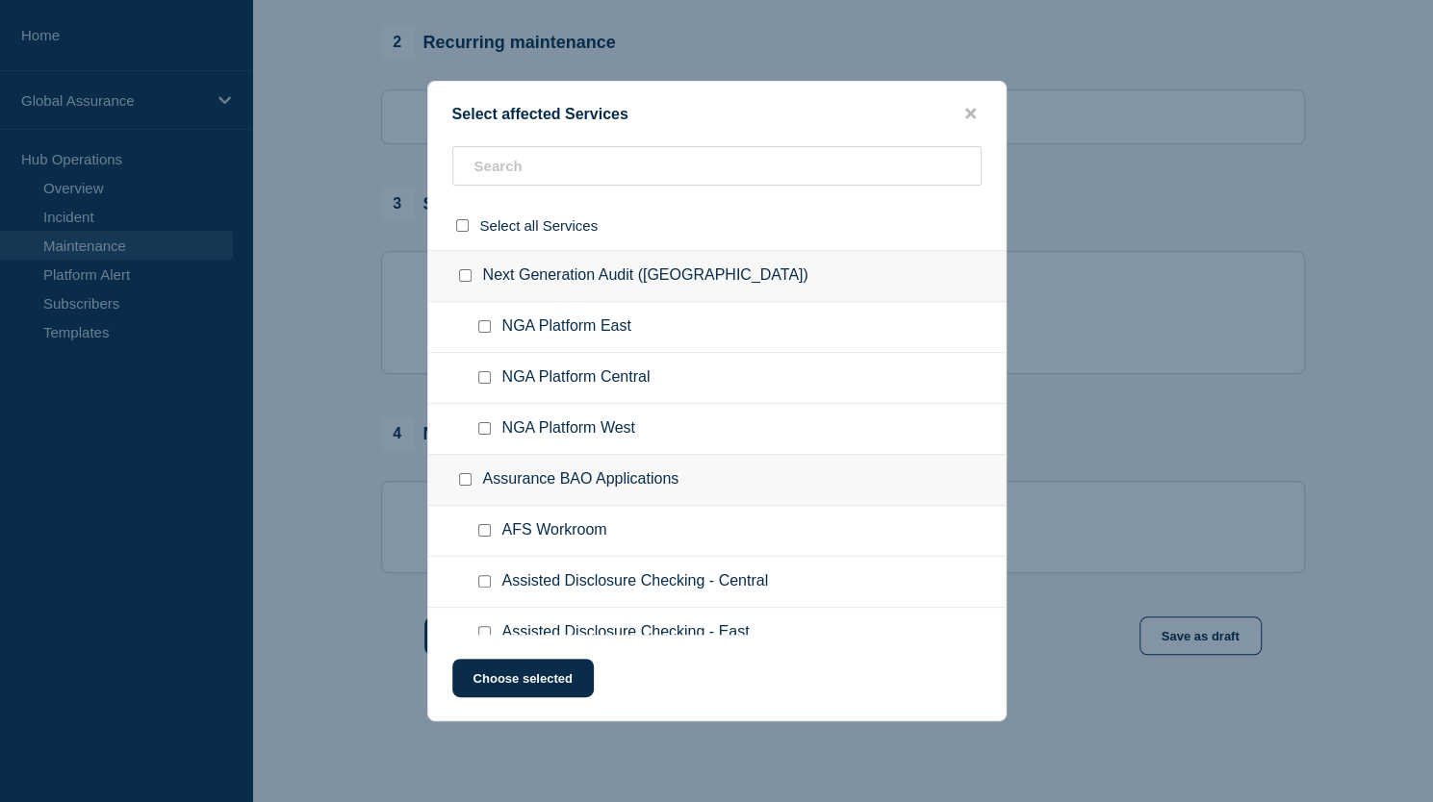
click at [814, 367] on ul "NGA Platform Central" at bounding box center [716, 378] width 577 height 51
click at [737, 150] on input "text" at bounding box center [716, 165] width 529 height 39
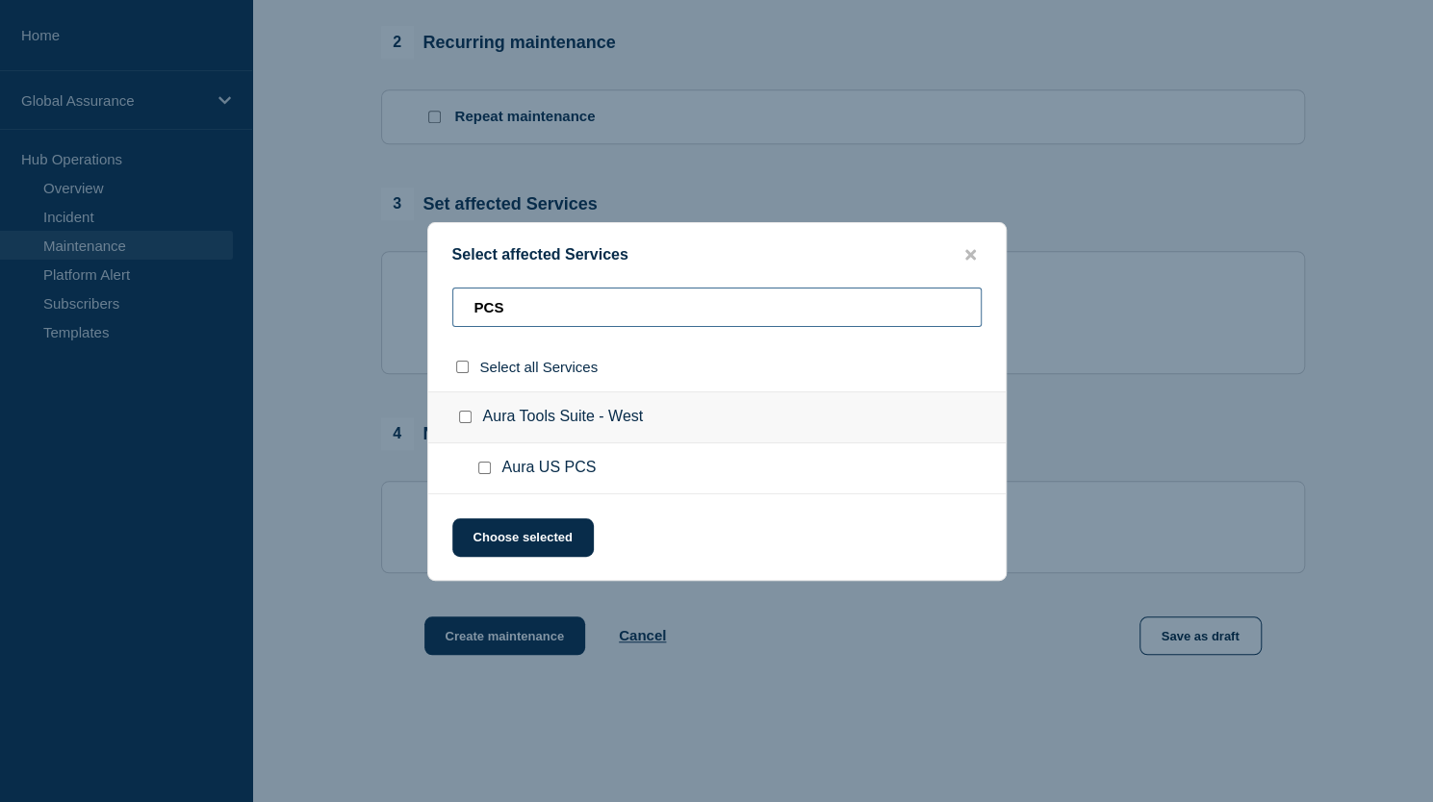
type input "PCS"
click at [483, 468] on input "Aura US PCS checkbox" at bounding box center [484, 468] width 13 height 13
checkbox input "true"
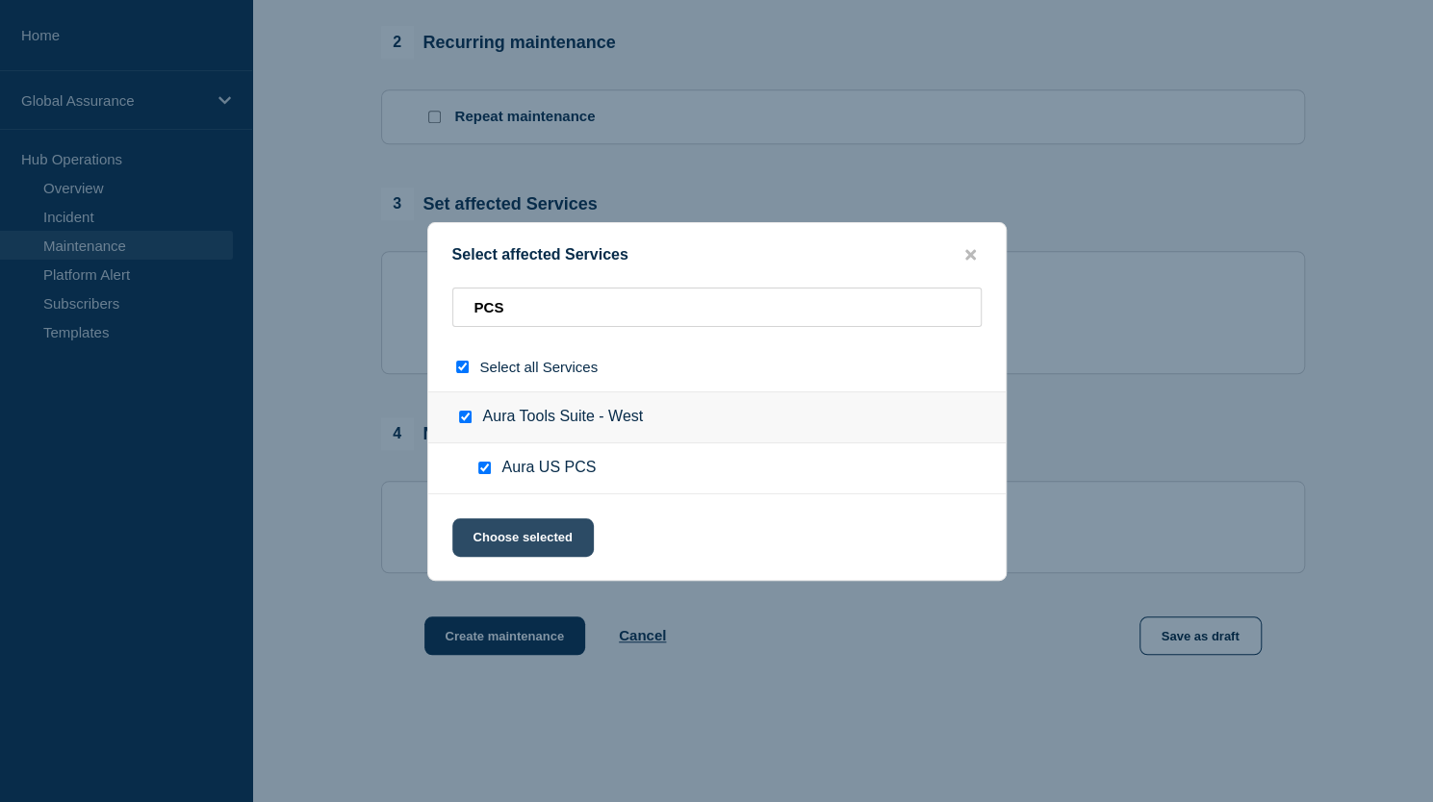
click at [515, 528] on button "Choose selected" at bounding box center [522, 538] width 141 height 38
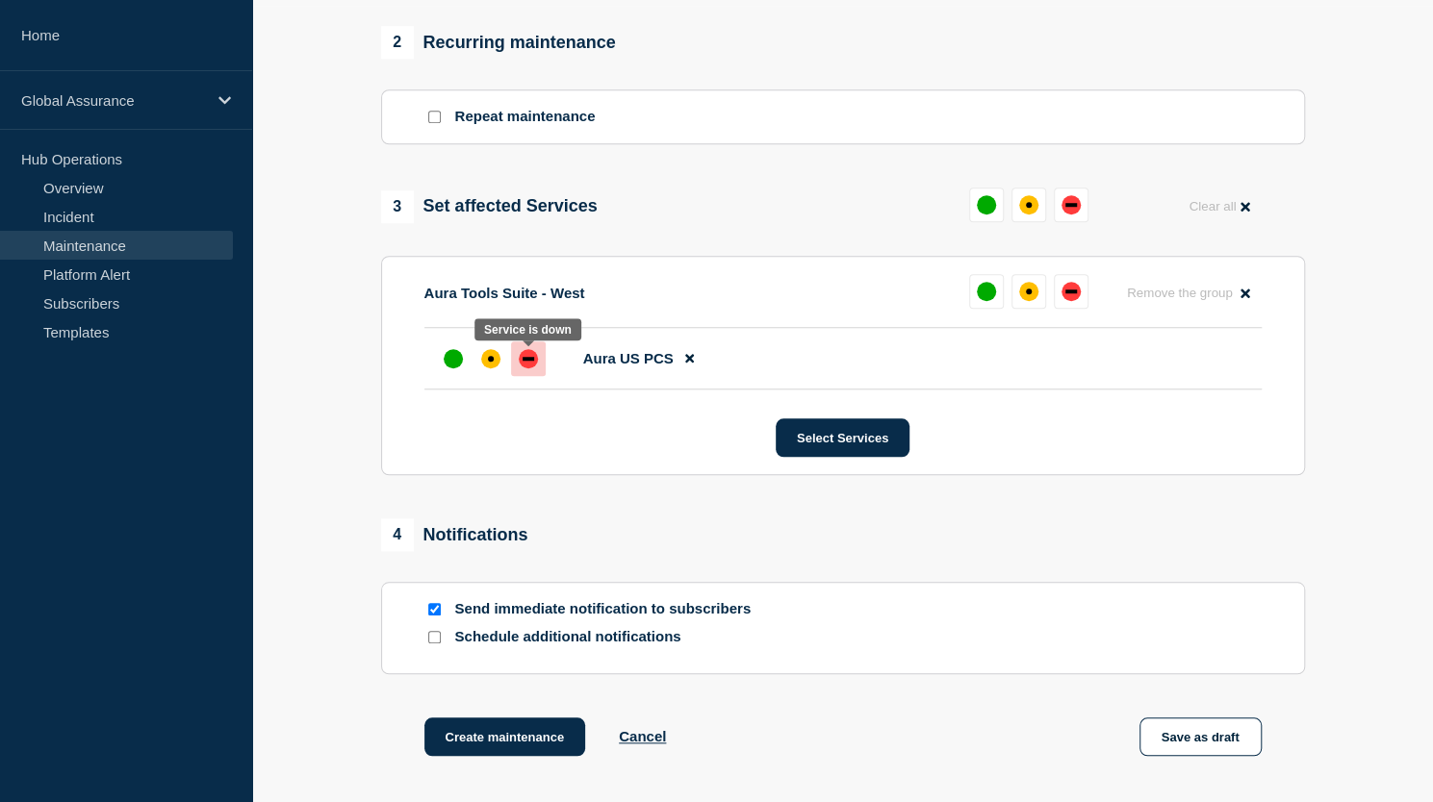
click at [528, 361] on div "down" at bounding box center [528, 359] width 12 height 4
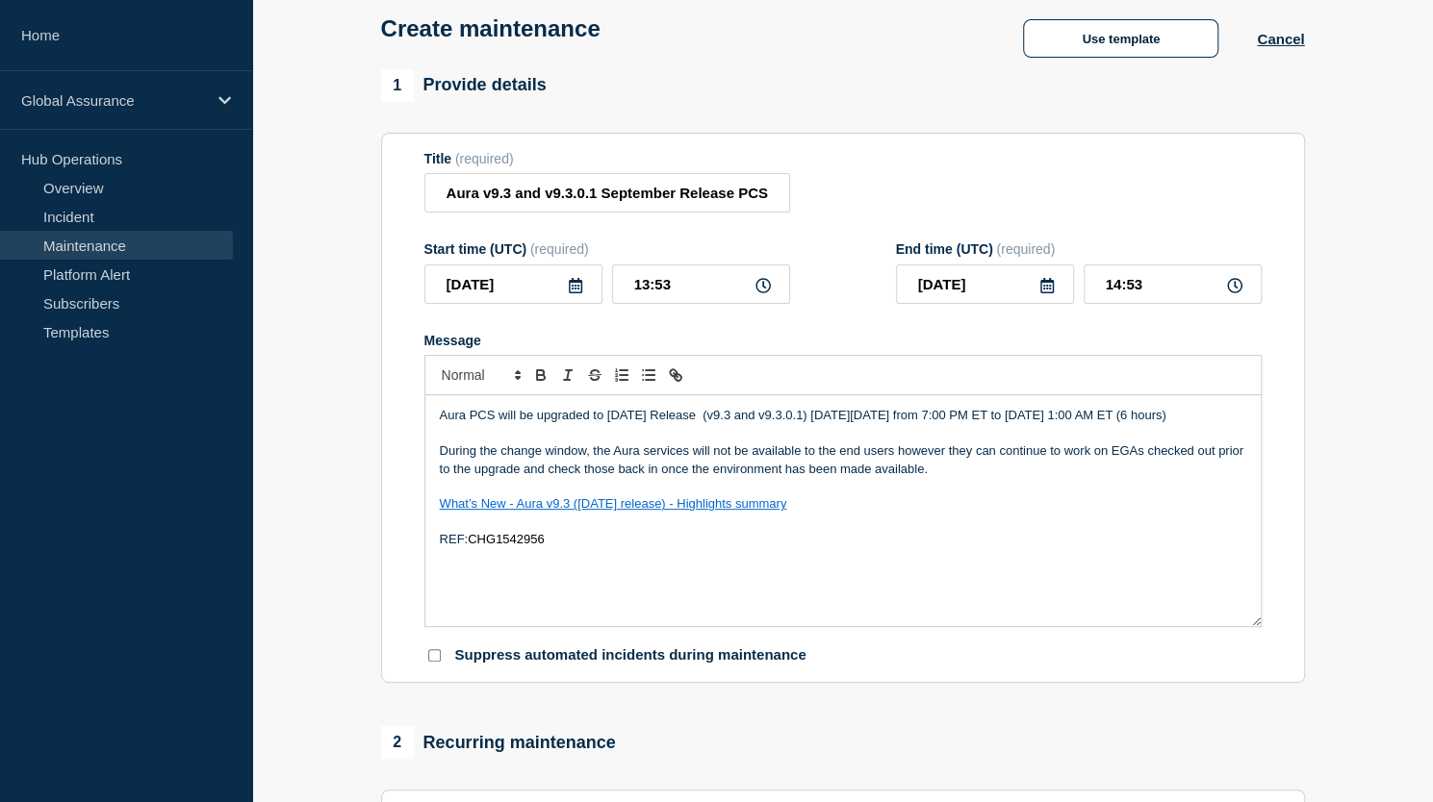
scroll to position [42, 0]
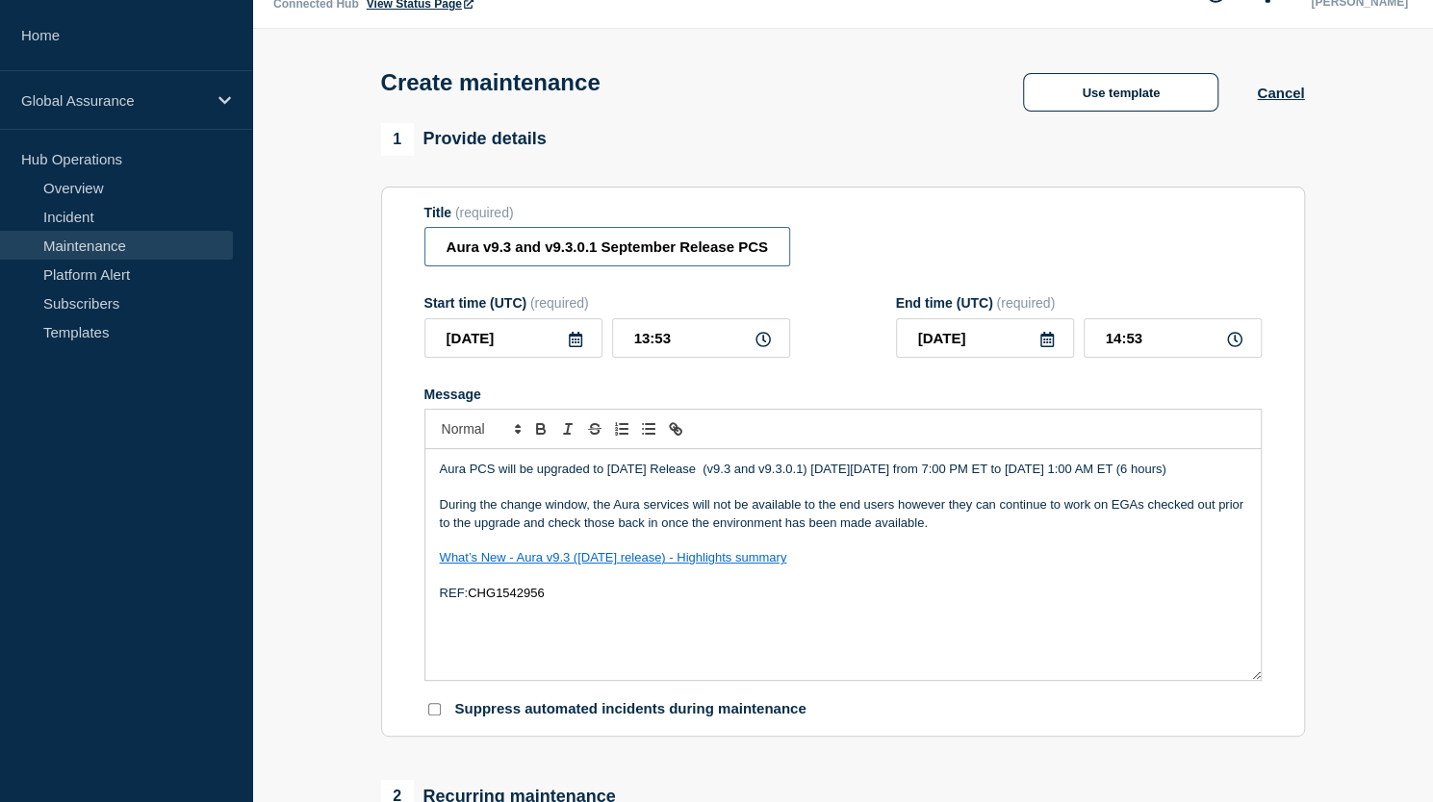
click at [730, 251] on input "Aura v9.3 and v9.3.0.1 September Release PCS Prod" at bounding box center [607, 246] width 366 height 39
type input "Aura v9.3 and v9.3.0.1 September Release - PCS Prod"
click at [572, 340] on icon at bounding box center [575, 339] width 13 height 15
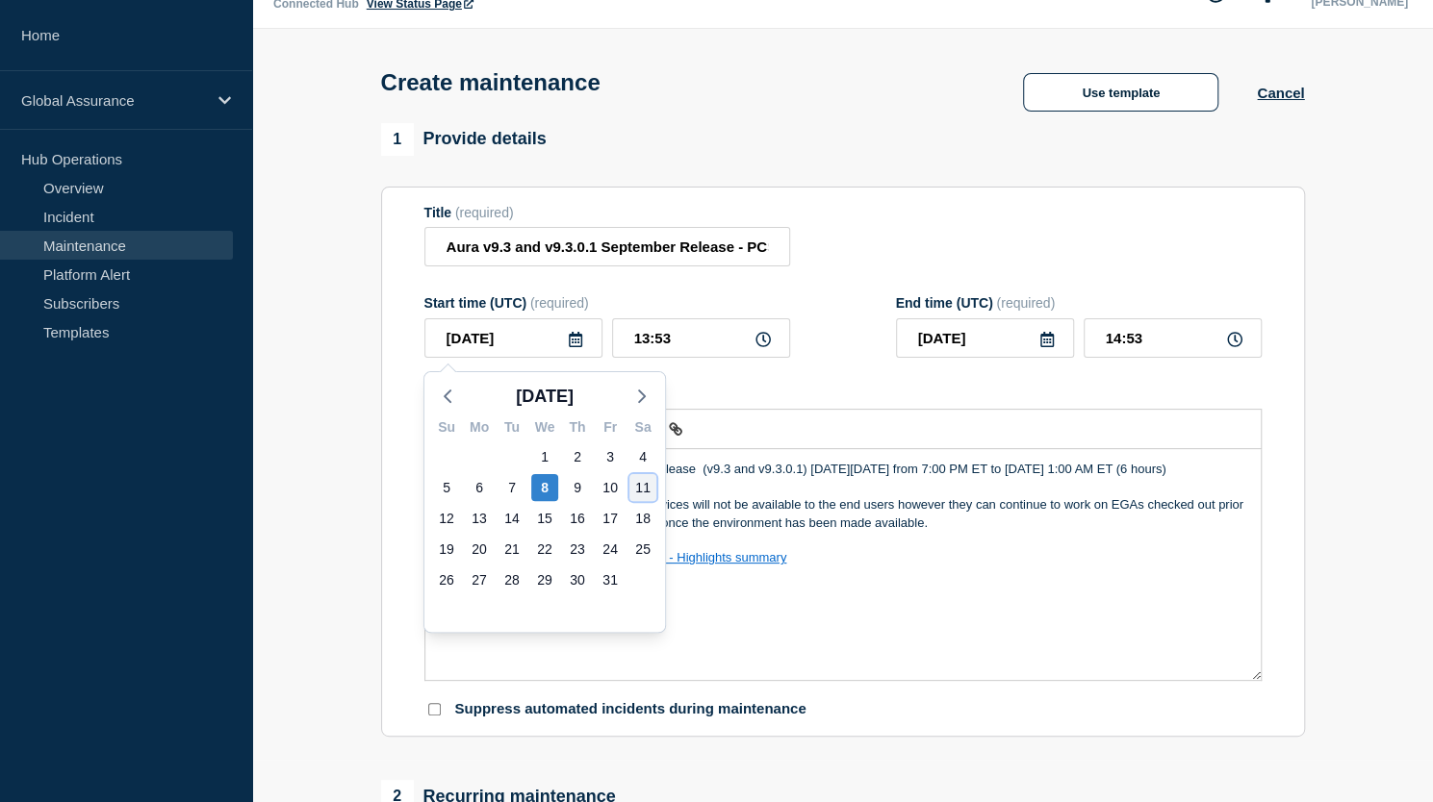
click at [637, 488] on div "11" at bounding box center [642, 487] width 27 height 27
type input "[DATE]"
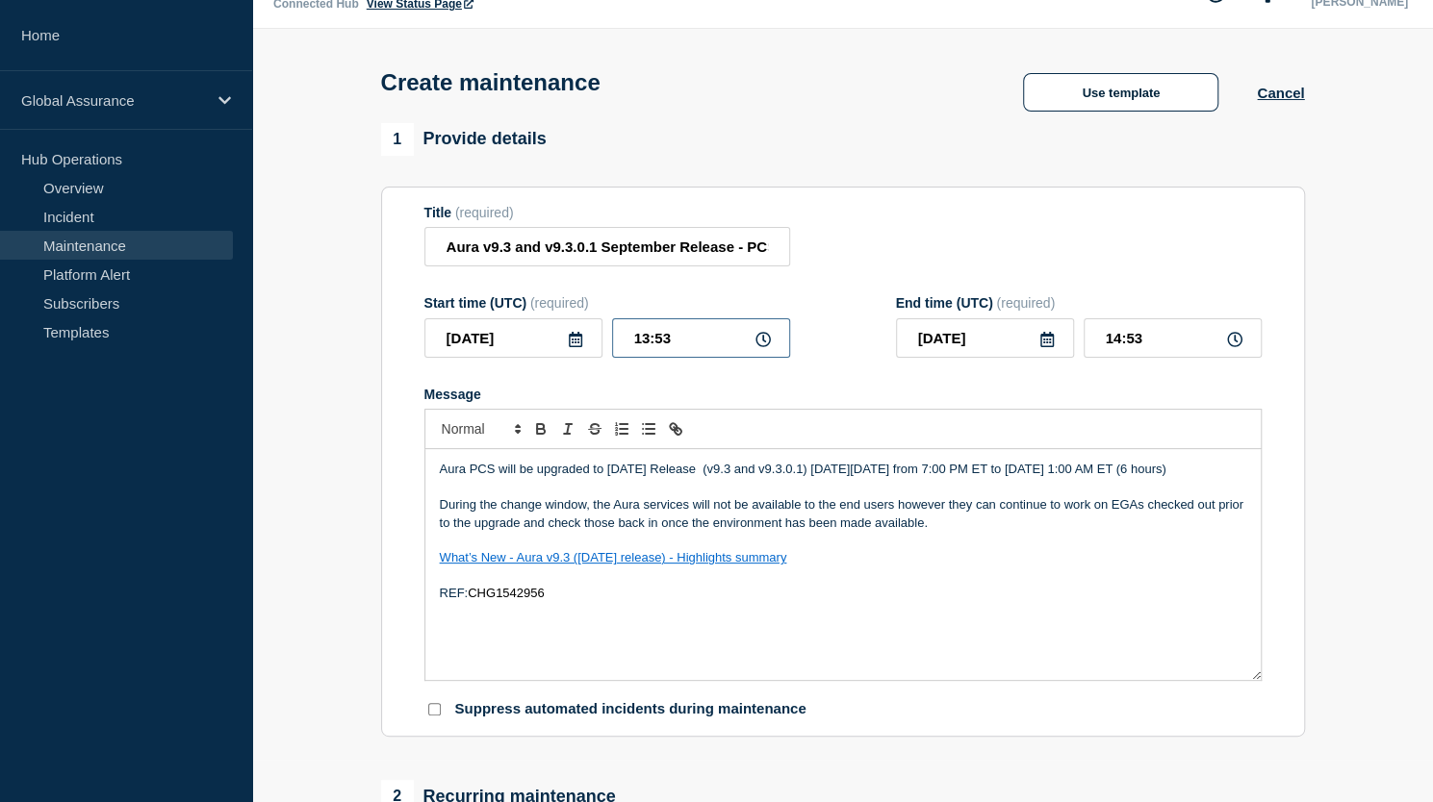
drag, startPoint x: 668, startPoint y: 339, endPoint x: 623, endPoint y: 355, distance: 48.1
click at [623, 355] on input "13:53" at bounding box center [701, 337] width 178 height 39
type input "11:00"
type input "12:00"
click at [1043, 343] on icon at bounding box center [1046, 339] width 13 height 15
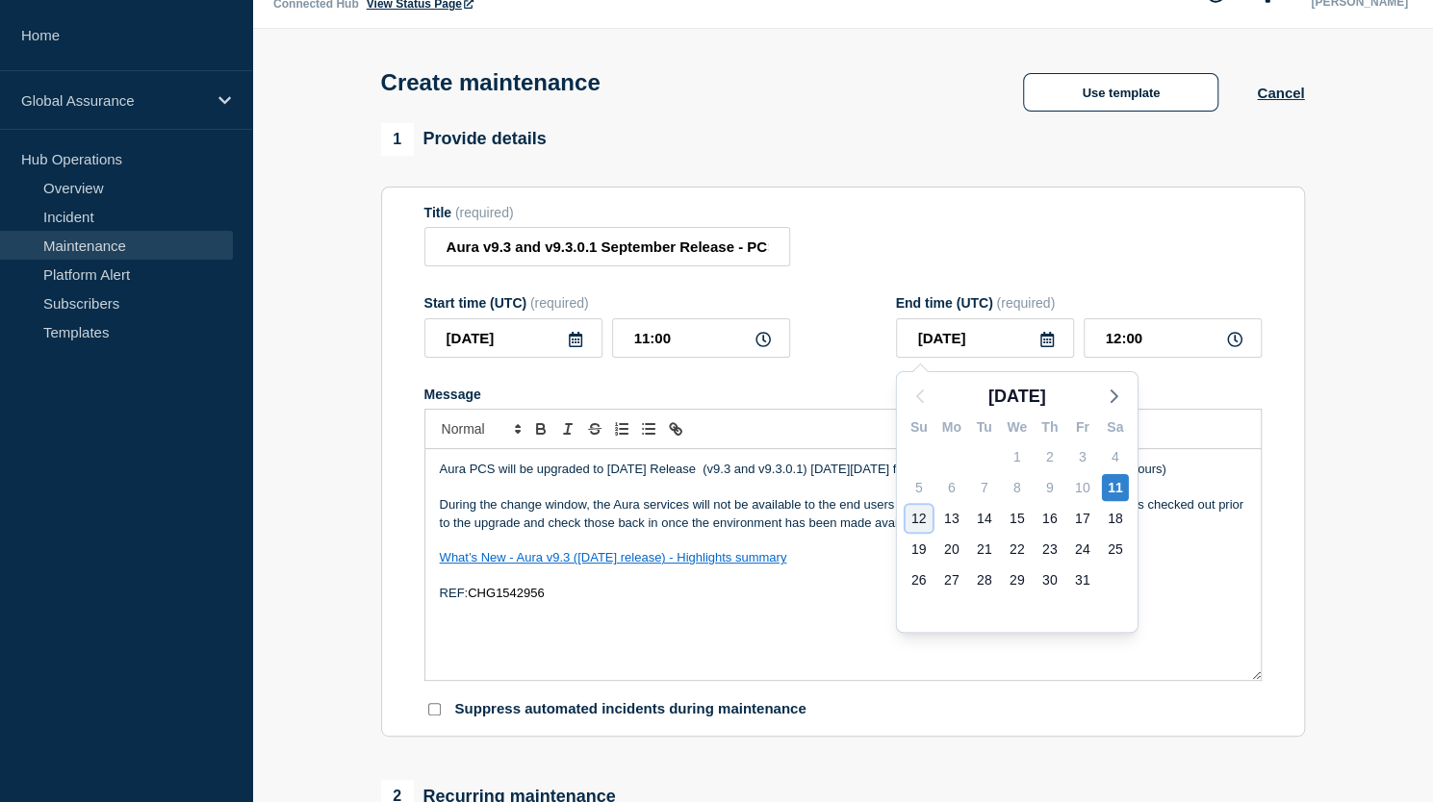
click at [918, 523] on div "12" at bounding box center [918, 518] width 27 height 27
type input "[DATE]"
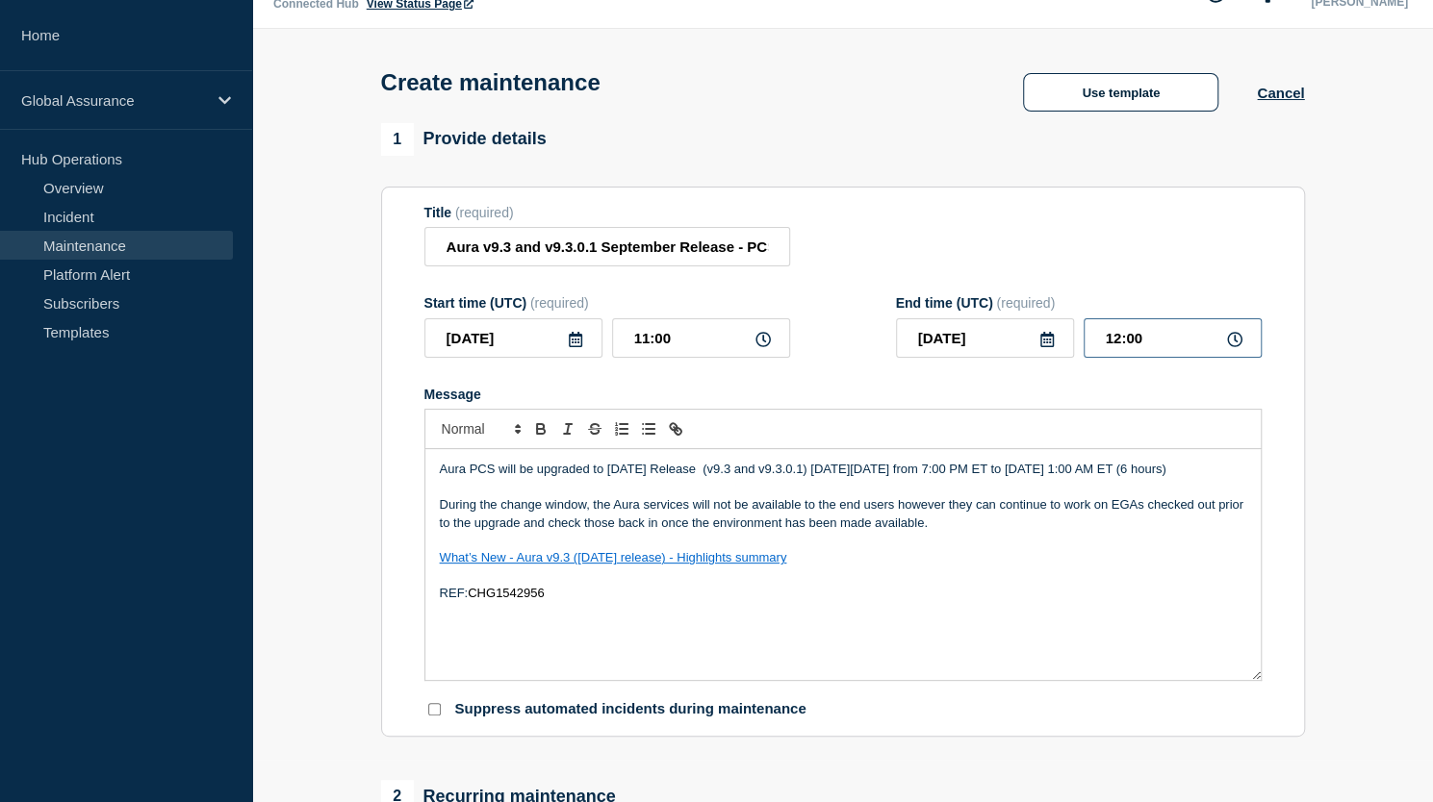
drag, startPoint x: 1145, startPoint y: 344, endPoint x: 1081, endPoint y: 347, distance: 64.5
click at [1081, 347] on div "[DATE] 12:00" at bounding box center [1079, 337] width 366 height 39
type input "05:00"
click at [1120, 213] on div "Title (required) Aura v9.3 and v9.3.0.1 September Release - PCS Prod" at bounding box center [842, 236] width 837 height 63
drag, startPoint x: 438, startPoint y: 472, endPoint x: 578, endPoint y: 492, distance: 141.8
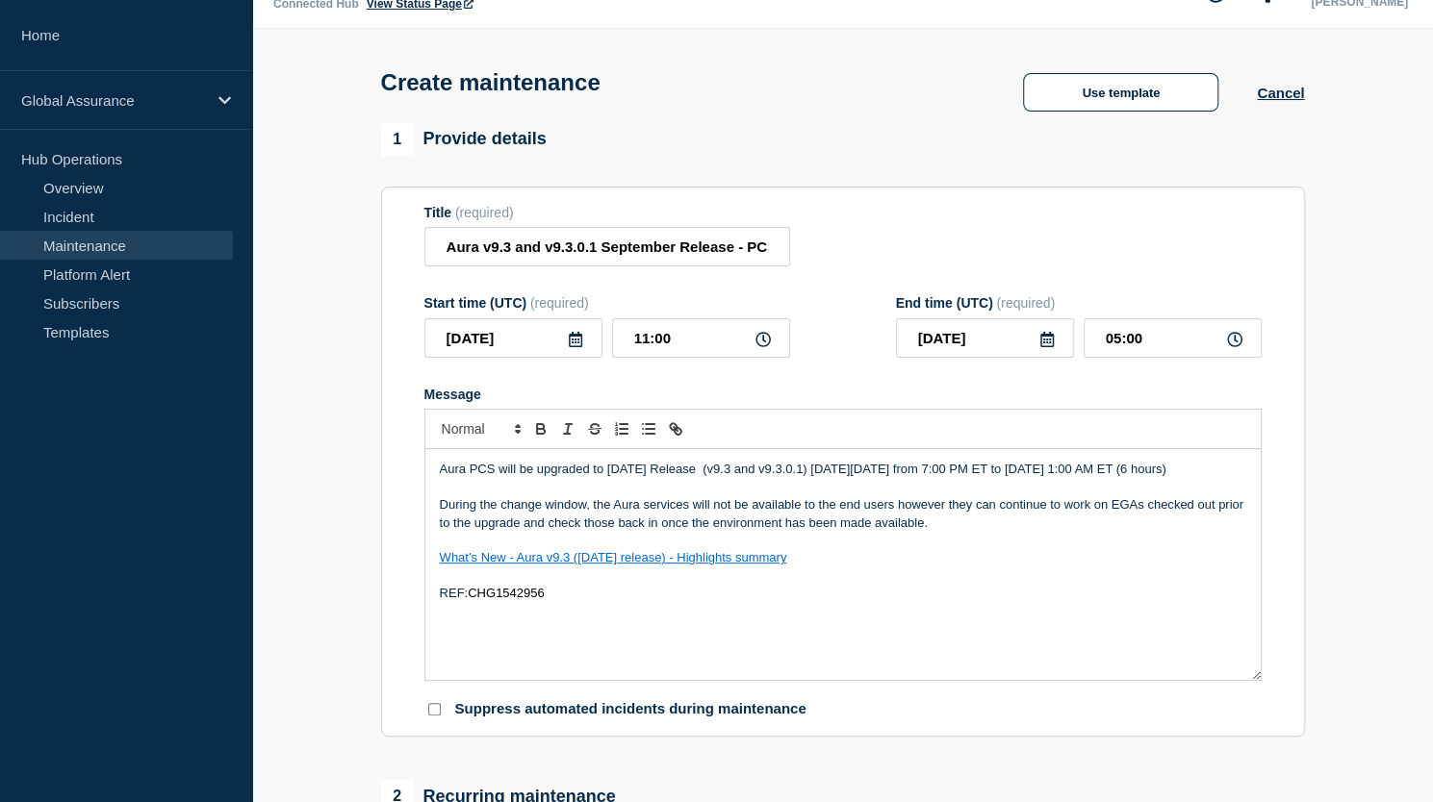
click at [578, 478] on p "Aura PCS will be upgraded to [DATE] Release (v9.3 and v9.3.0.1) [DATE][DATE] fr…" at bounding box center [843, 469] width 806 height 17
copy p "Aura PCS will be upgraded to [DATE] Release (v9.3 and v9.3.0.1) [DATE][DATE] fr…"
click at [1360, 116] on header "Create maintenance Use template Cancel" at bounding box center [842, 76] width 1181 height 94
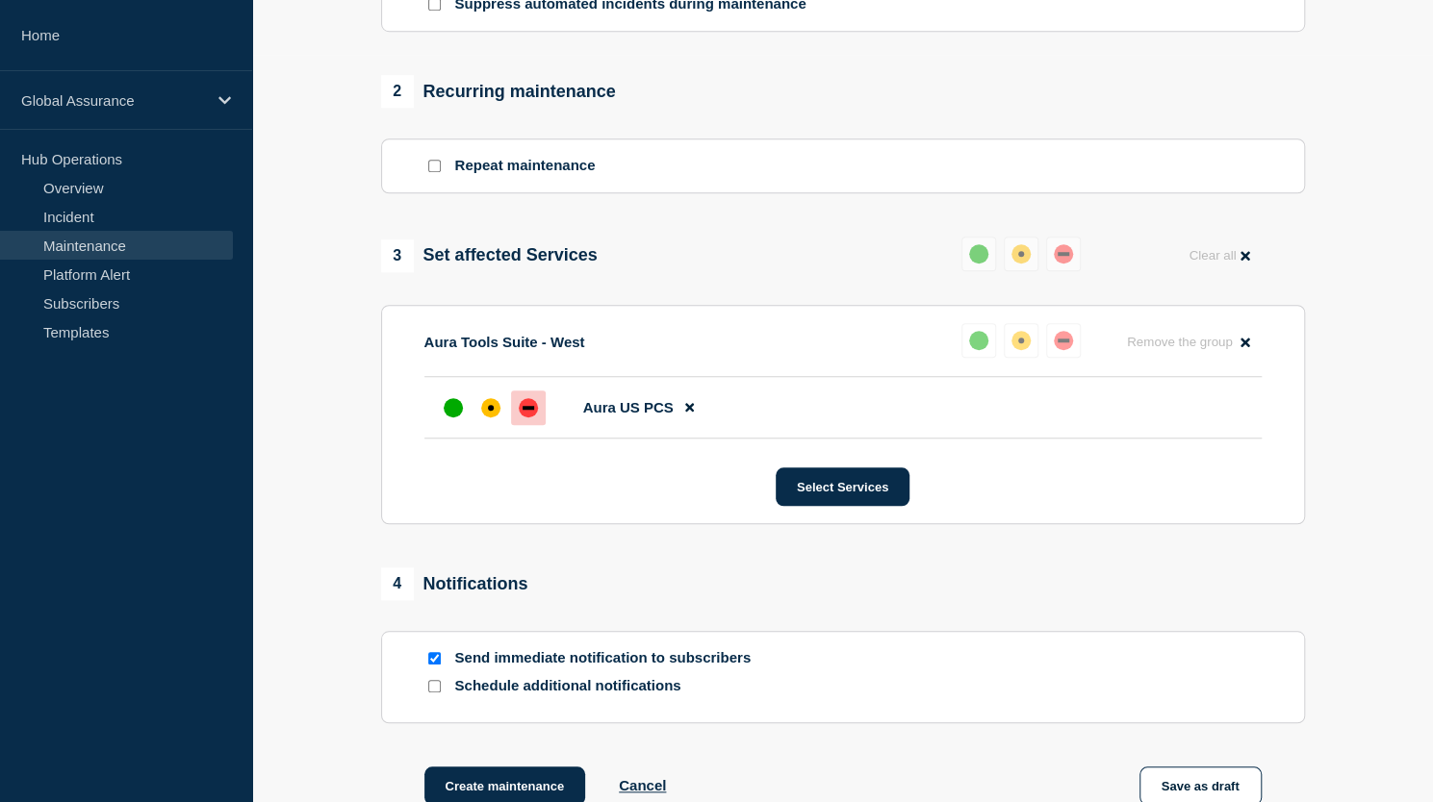
scroll to position [976, 0]
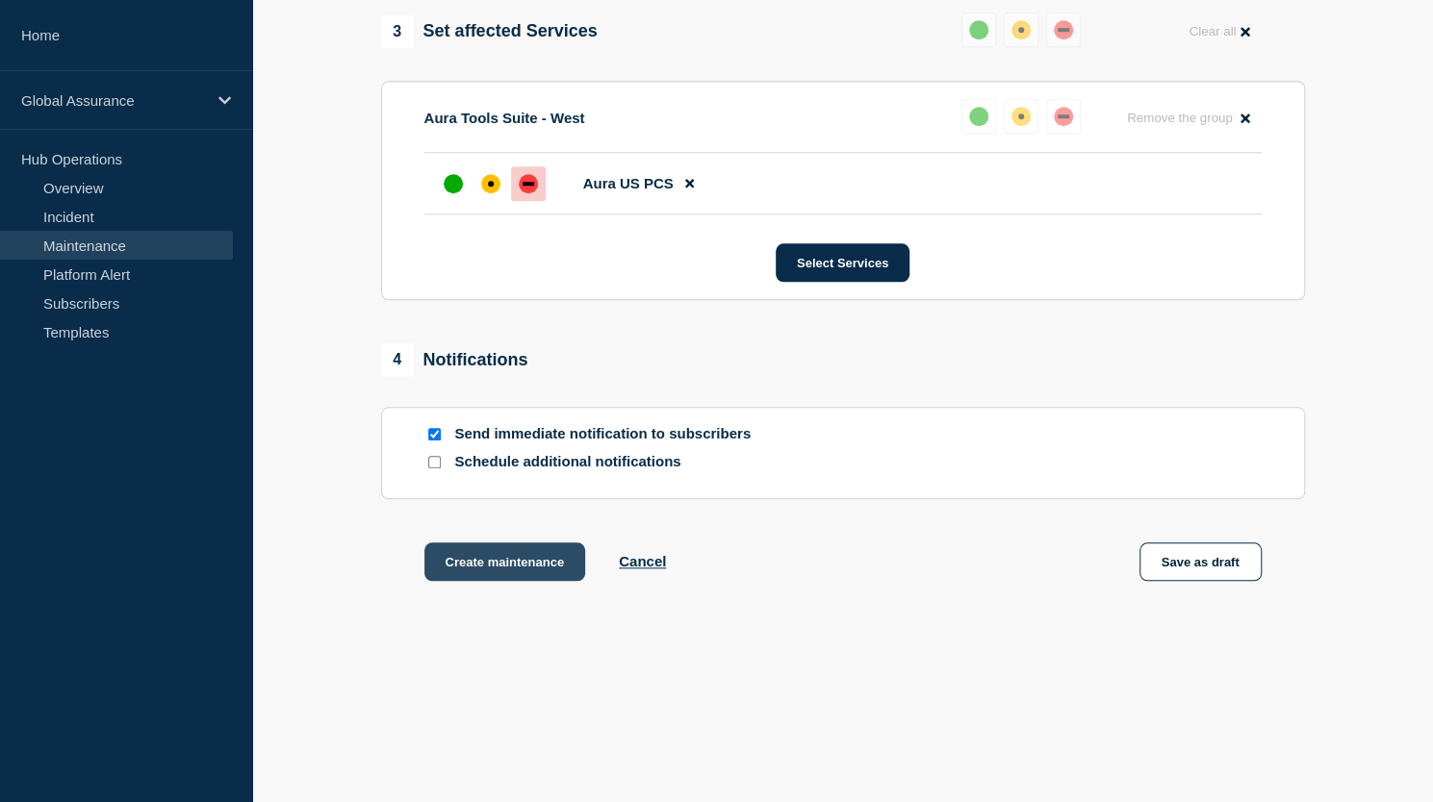
click at [516, 557] on button "Create maintenance" at bounding box center [505, 562] width 162 height 38
